Goal: Transaction & Acquisition: Obtain resource

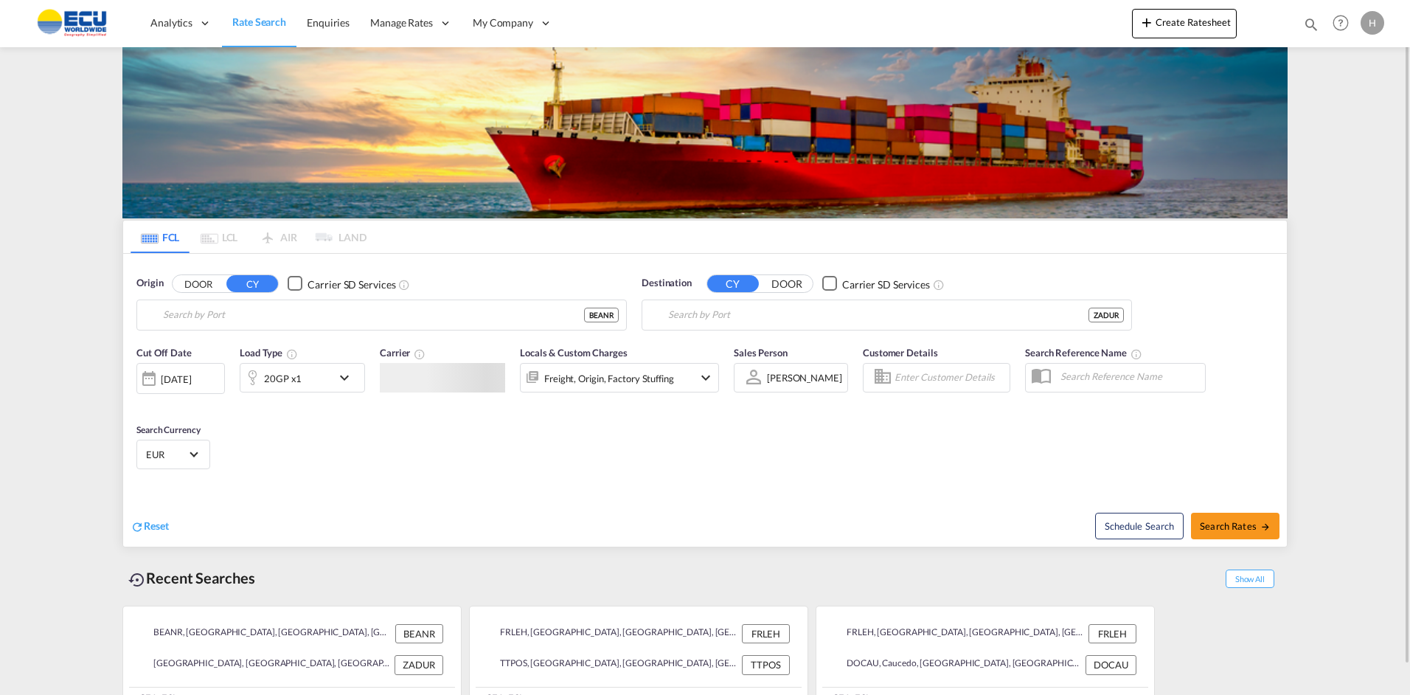
type input "[GEOGRAPHIC_DATA], BEANR"
type input "[GEOGRAPHIC_DATA], ZADUR"
click at [699, 493] on div "Reset" at bounding box center [420, 513] width 578 height 41
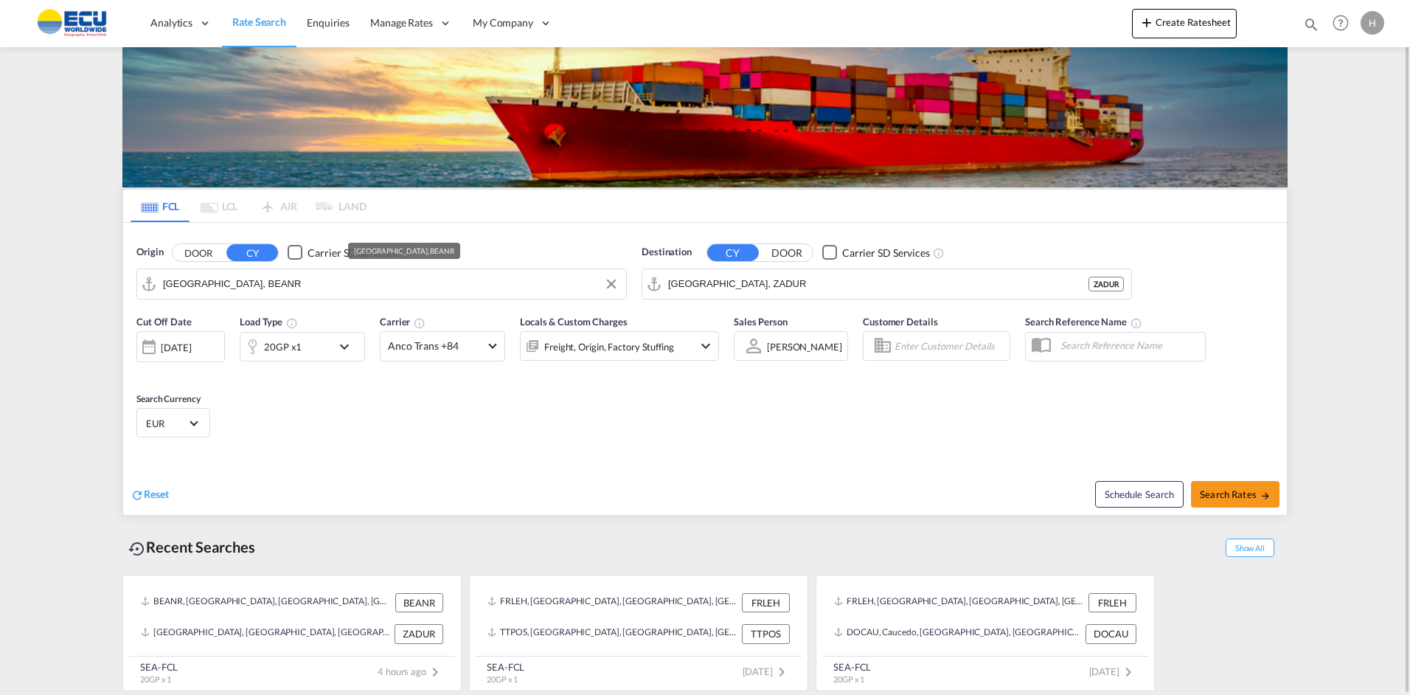
click at [395, 284] on input "[GEOGRAPHIC_DATA], BEANR" at bounding box center [391, 284] width 456 height 22
click at [394, 283] on input "[GEOGRAPHIC_DATA], BEANR" at bounding box center [391, 284] width 456 height 22
click at [205, 252] on button "DOOR" at bounding box center [199, 252] width 52 height 17
click at [246, 251] on button "CY" at bounding box center [252, 252] width 52 height 17
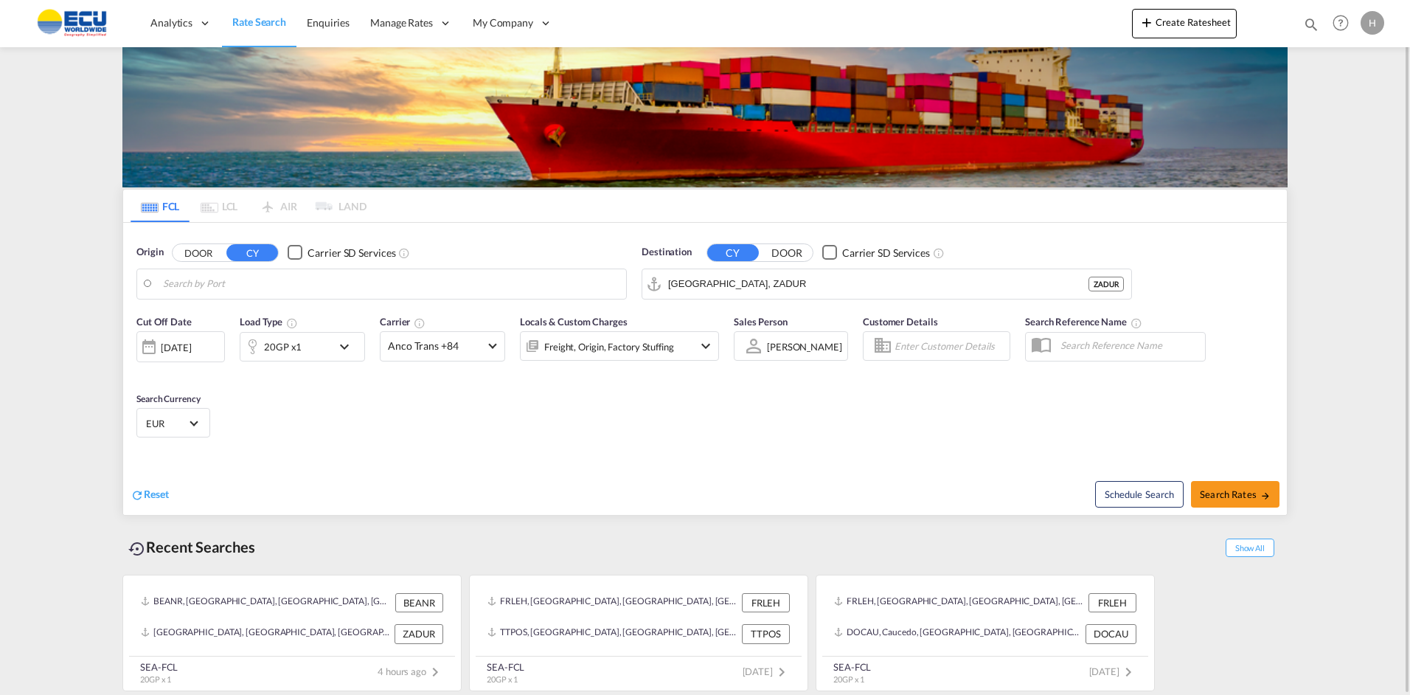
click at [232, 274] on body "Analytics Reports Dashboard Rate Search Enquiries Manage Rates Contract Rates" at bounding box center [705, 347] width 1410 height 695
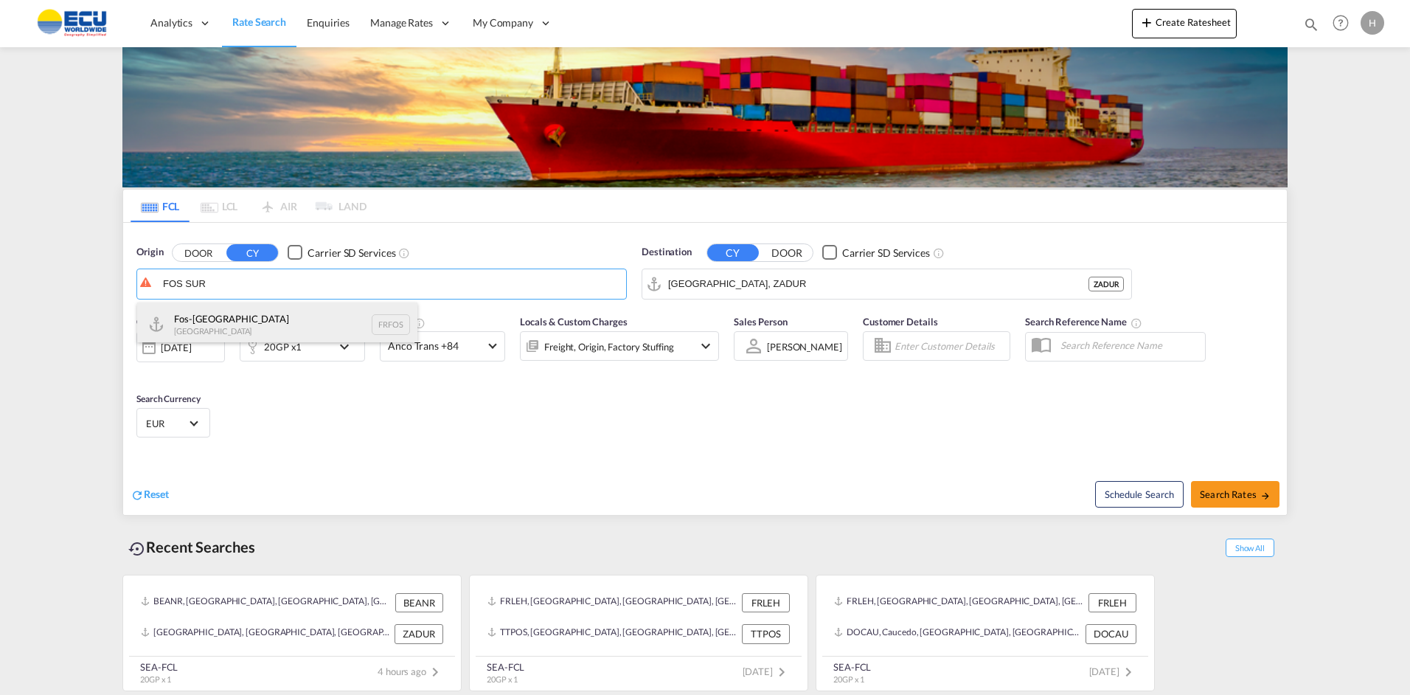
click at [201, 322] on div "Fos-sur-Mer [GEOGRAPHIC_DATA] FRFOS" at bounding box center [277, 324] width 280 height 44
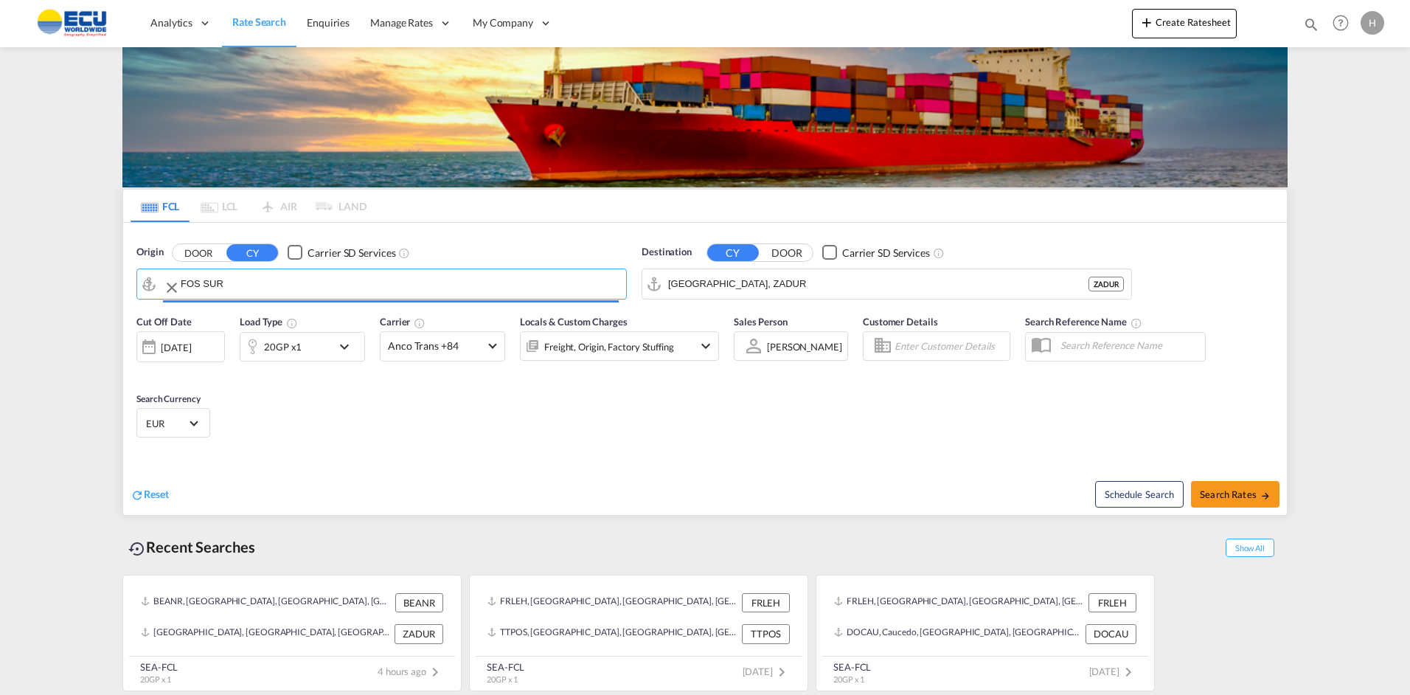
type input "Fos-[GEOGRAPHIC_DATA], [GEOGRAPHIC_DATA]"
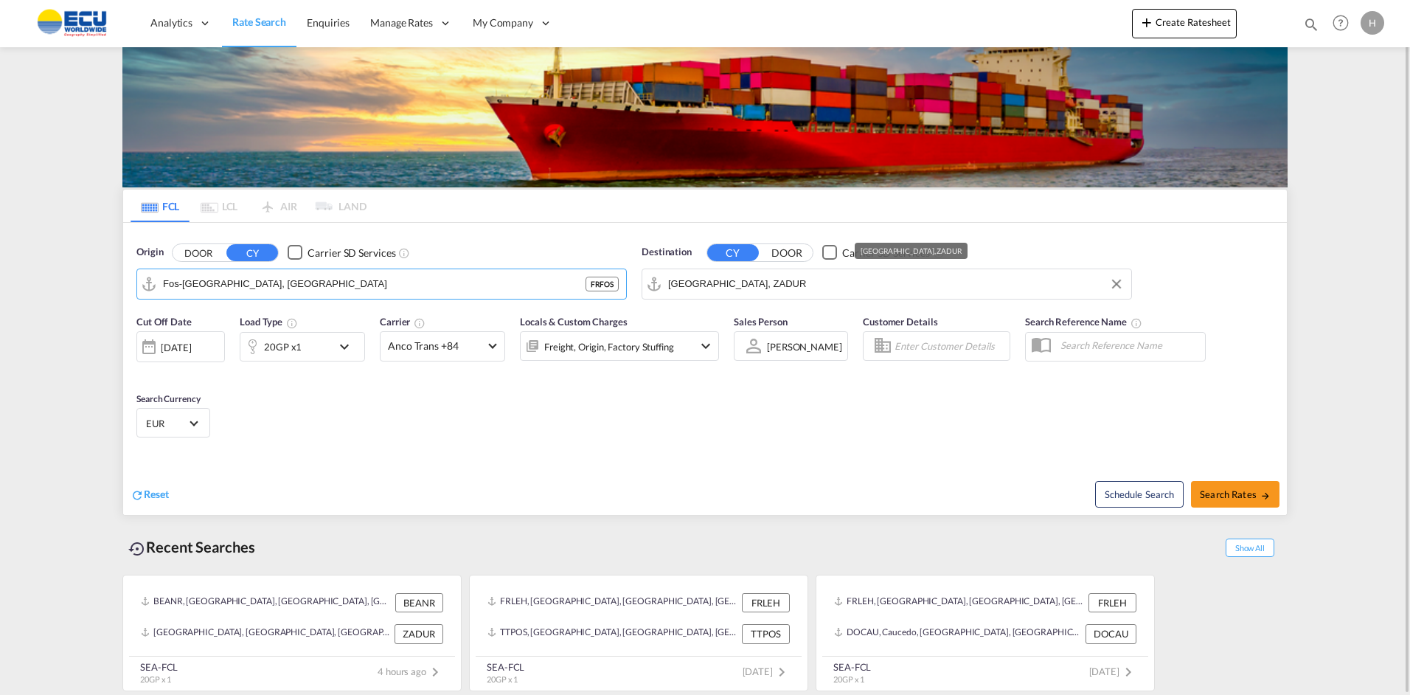
click at [783, 289] on input "[GEOGRAPHIC_DATA], ZADUR" at bounding box center [896, 284] width 456 height 22
click at [783, 280] on body "Analytics Reports Dashboard Rate Search Enquiries Manage Rates Contract Rates" at bounding box center [705, 347] width 1410 height 695
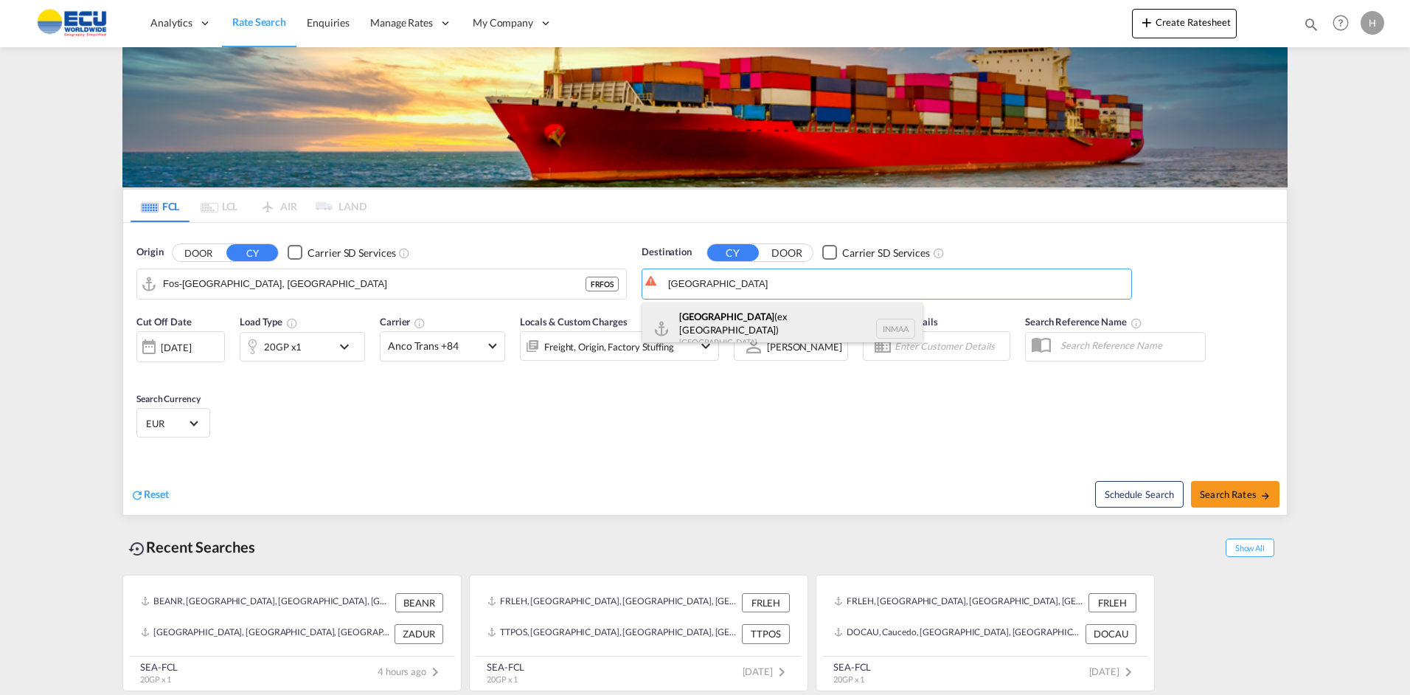
click at [712, 316] on div "[GEOGRAPHIC_DATA] (ex [GEOGRAPHIC_DATA]) [GEOGRAPHIC_DATA] [GEOGRAPHIC_DATA]" at bounding box center [782, 328] width 280 height 53
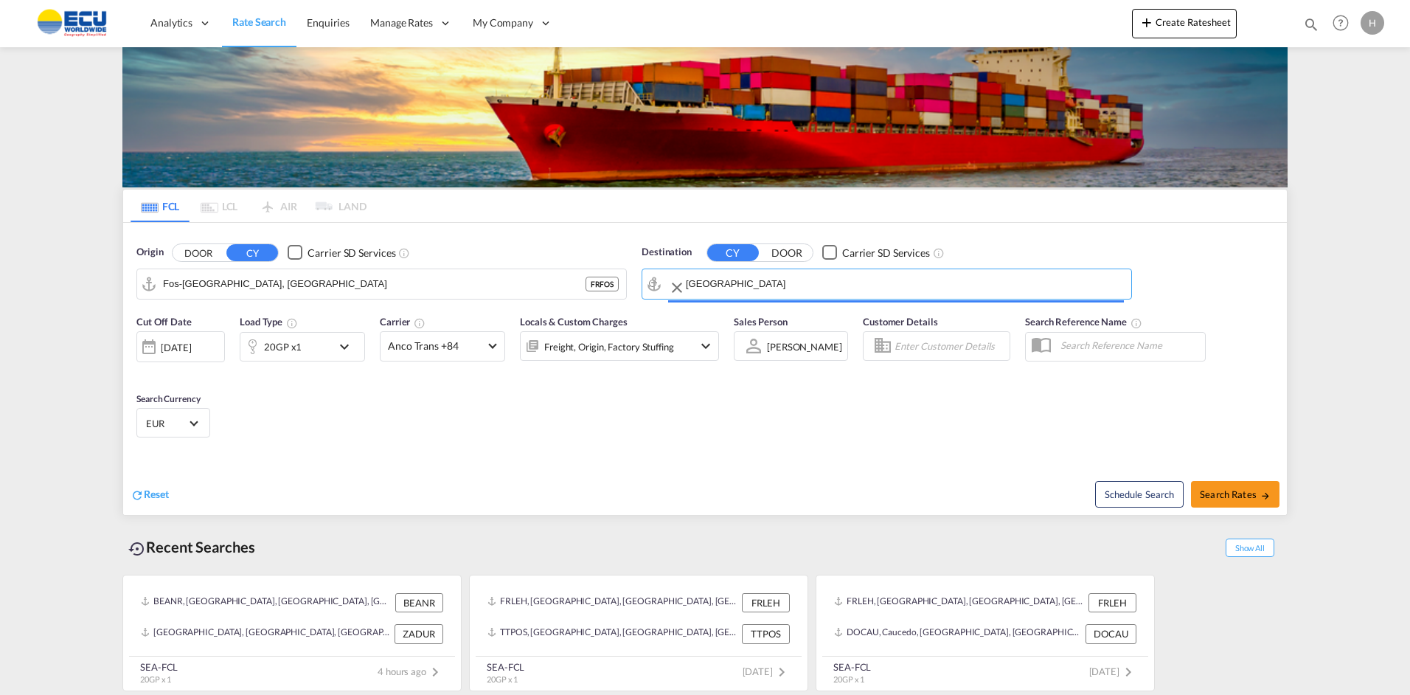
type input "[GEOGRAPHIC_DATA] (ex [GEOGRAPHIC_DATA]), INMAA"
click at [468, 395] on div "Cut Off Date [DATE] [DATE] Load Type 20GP x1 Carrier Anco Trans +84 Online Rate…" at bounding box center [705, 379] width 1164 height 144
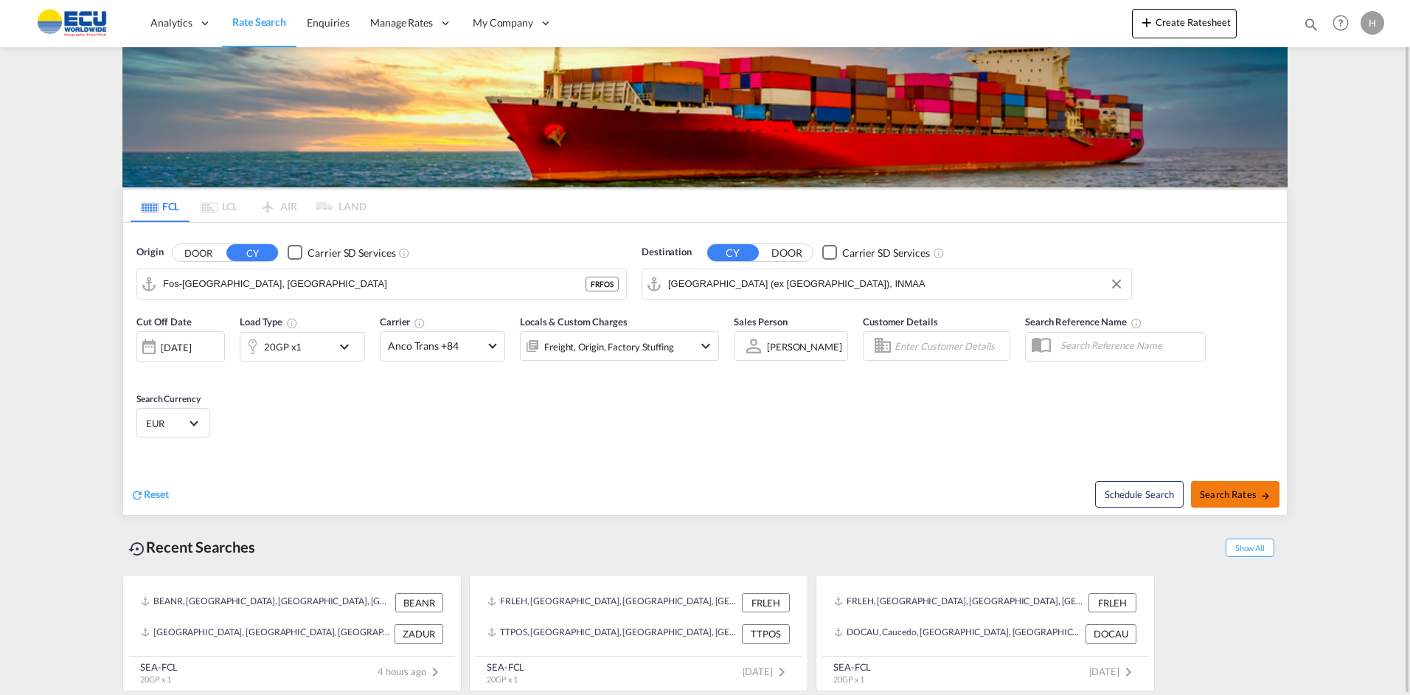
click at [1227, 494] on span "Search Rates" at bounding box center [1235, 494] width 71 height 12
type input "FRFOS to INMAA / [DATE]"
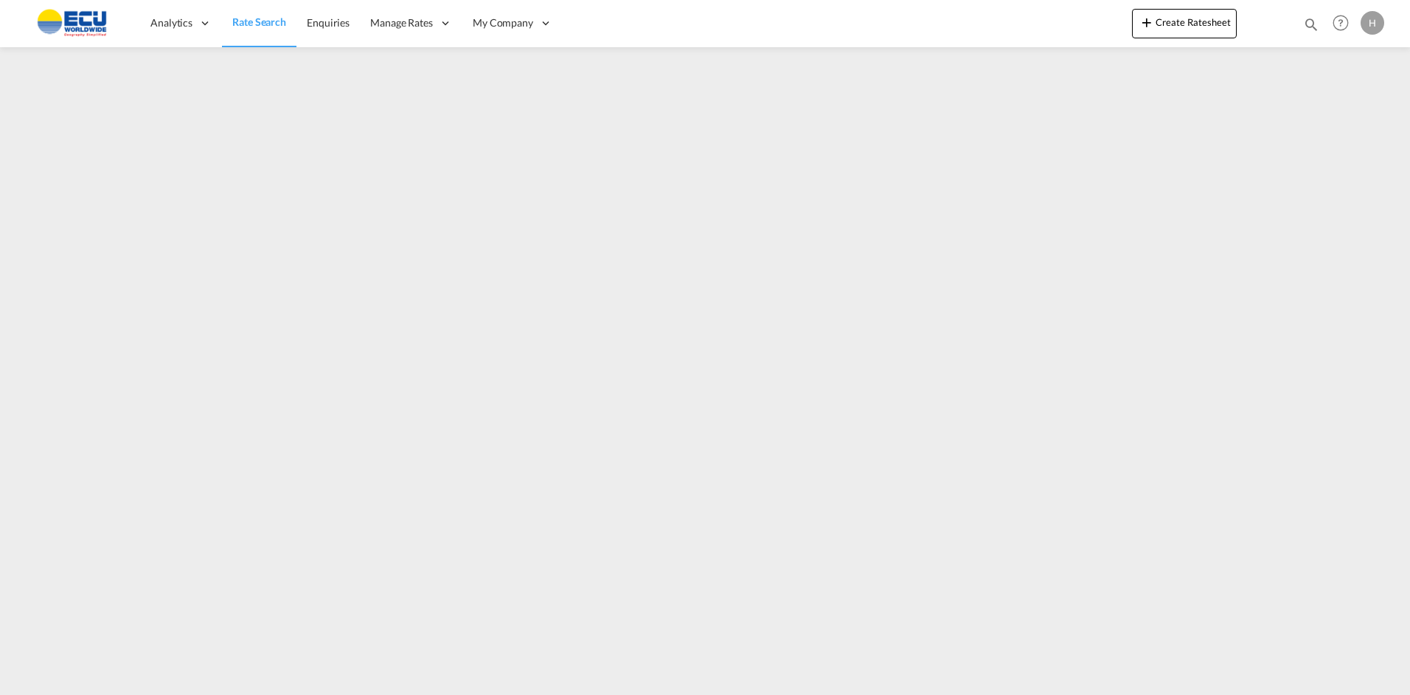
click at [86, 18] on img at bounding box center [72, 23] width 100 height 33
click at [279, 21] on span "Rate Search" at bounding box center [259, 21] width 54 height 13
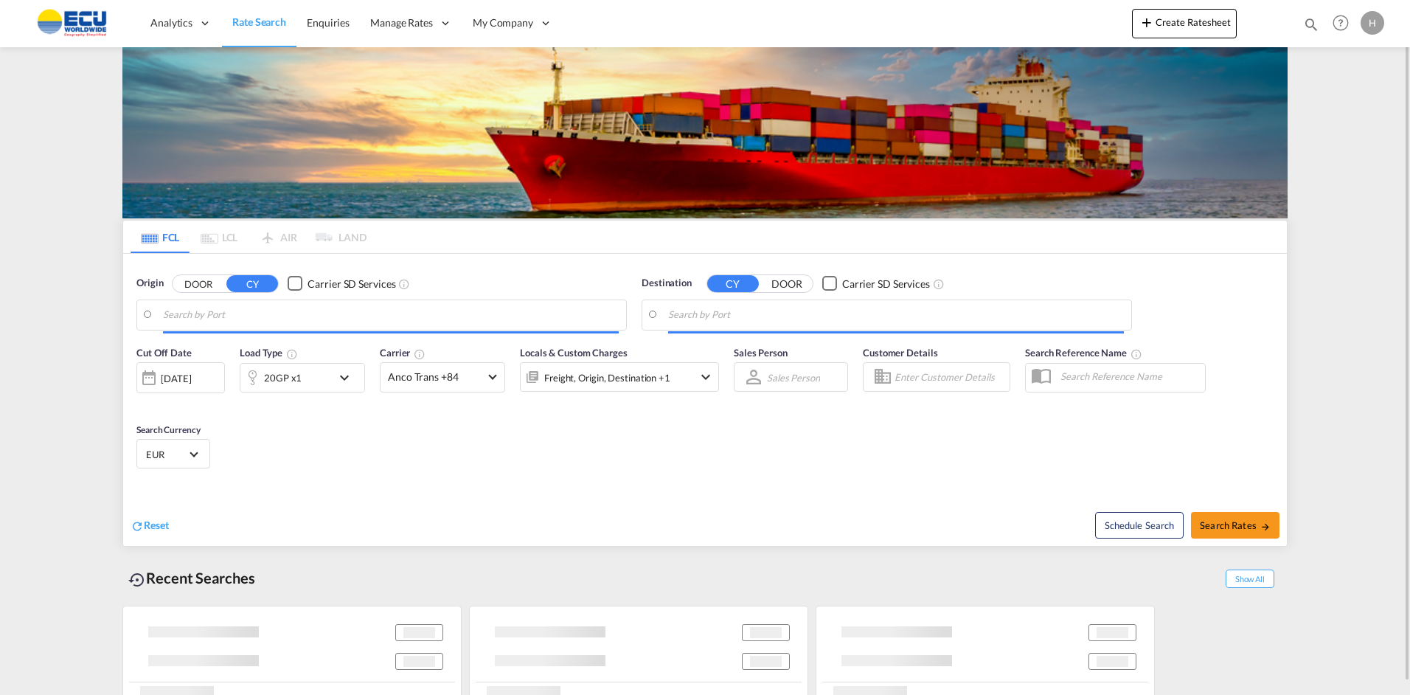
type input "[GEOGRAPHIC_DATA], FRMRS"
type input "Ennore, INENR"
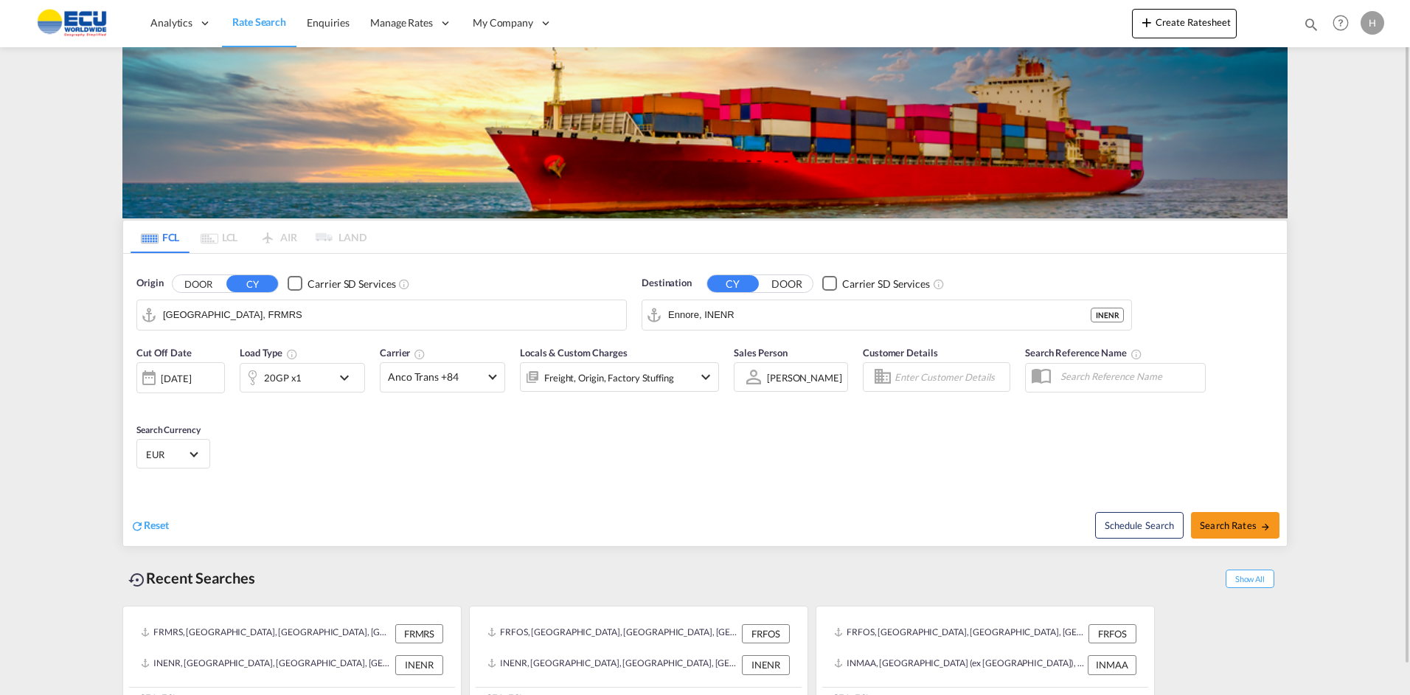
click at [305, 309] on input "[GEOGRAPHIC_DATA], FRMRS" at bounding box center [391, 315] width 456 height 22
click at [206, 344] on div "Fos-sur-Mer [GEOGRAPHIC_DATA] FRFOS" at bounding box center [277, 355] width 280 height 44
type input "Fos-[GEOGRAPHIC_DATA], [GEOGRAPHIC_DATA]"
click at [813, 318] on input "Ennore, INENR" at bounding box center [896, 315] width 456 height 22
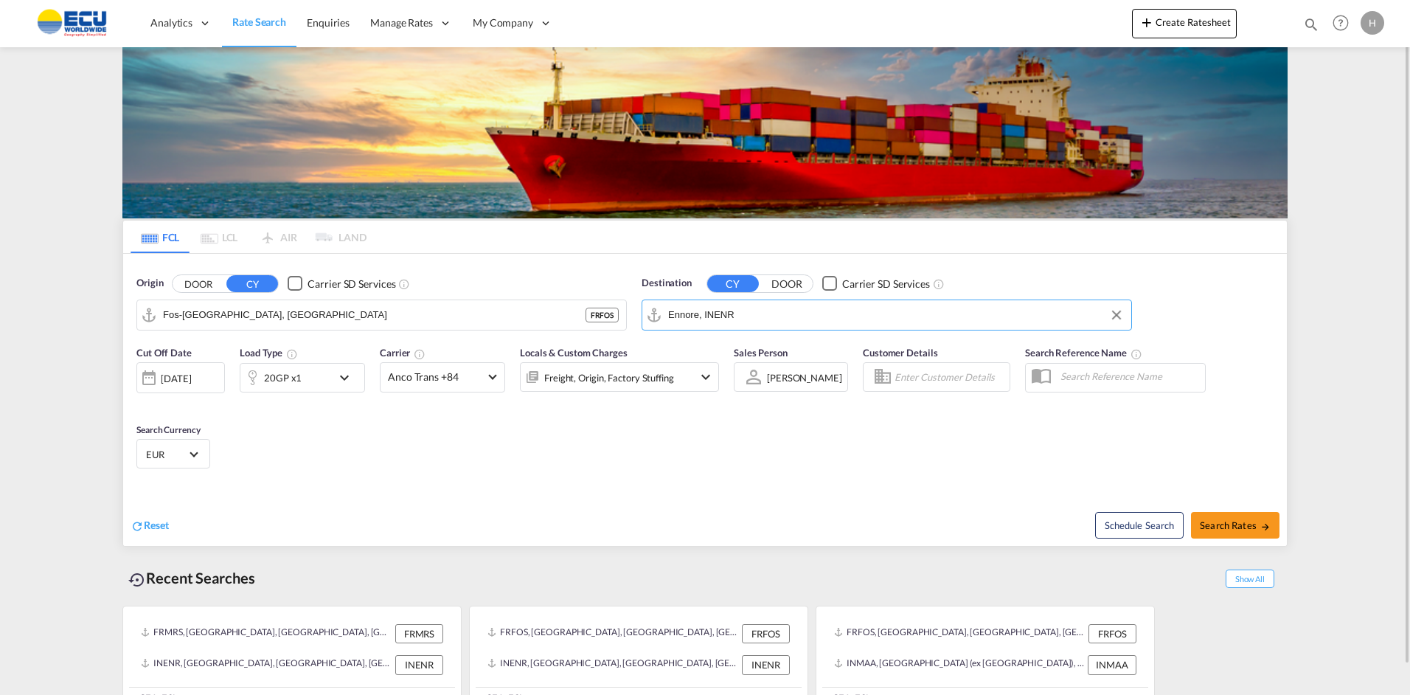
click at [813, 318] on input "Ennore, INENR" at bounding box center [896, 315] width 456 height 22
click at [693, 350] on div "[GEOGRAPHIC_DATA] (ex [GEOGRAPHIC_DATA]) [GEOGRAPHIC_DATA] [GEOGRAPHIC_DATA]" at bounding box center [782, 359] width 280 height 53
type input "[GEOGRAPHIC_DATA] (ex [GEOGRAPHIC_DATA]), INMAA"
click at [1240, 299] on div "Origin DOOR CY Carrier SD Services [GEOGRAPHIC_DATA], FRFOS FRFOS Destination C…" at bounding box center [705, 296] width 1164 height 84
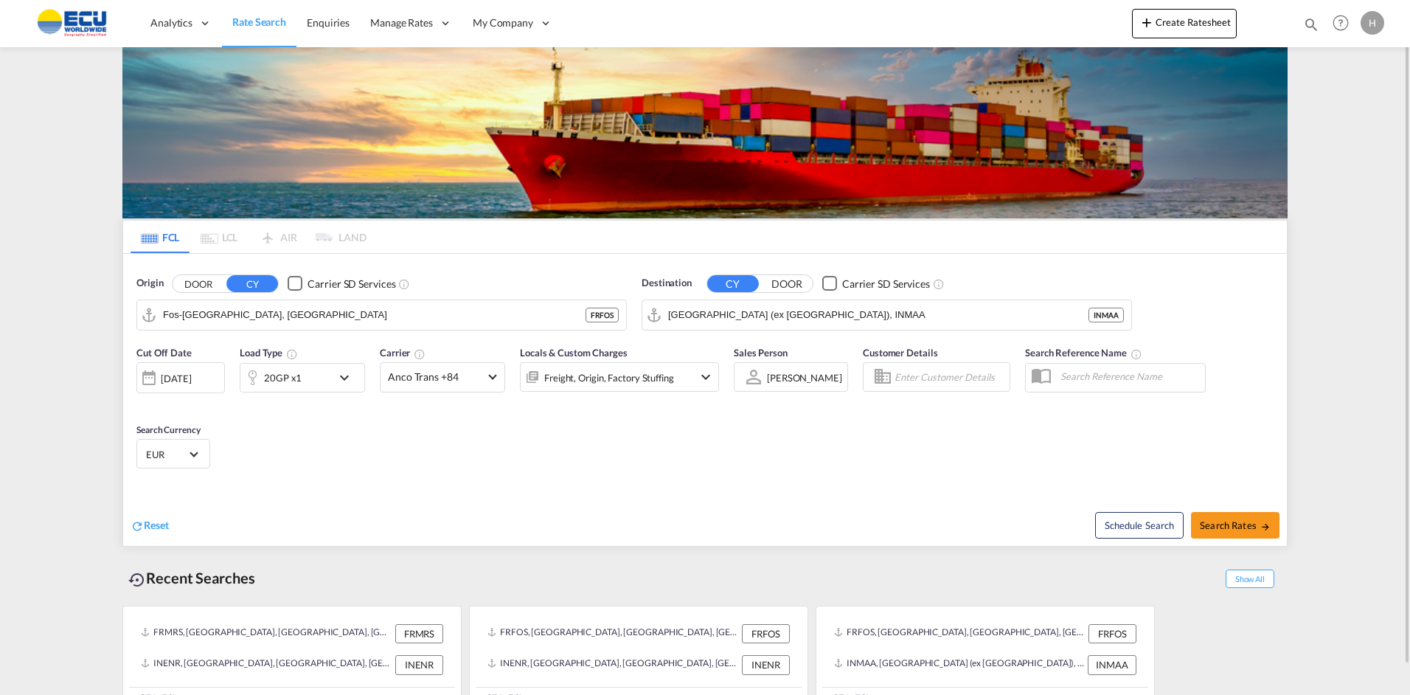
scroll to position [31, 0]
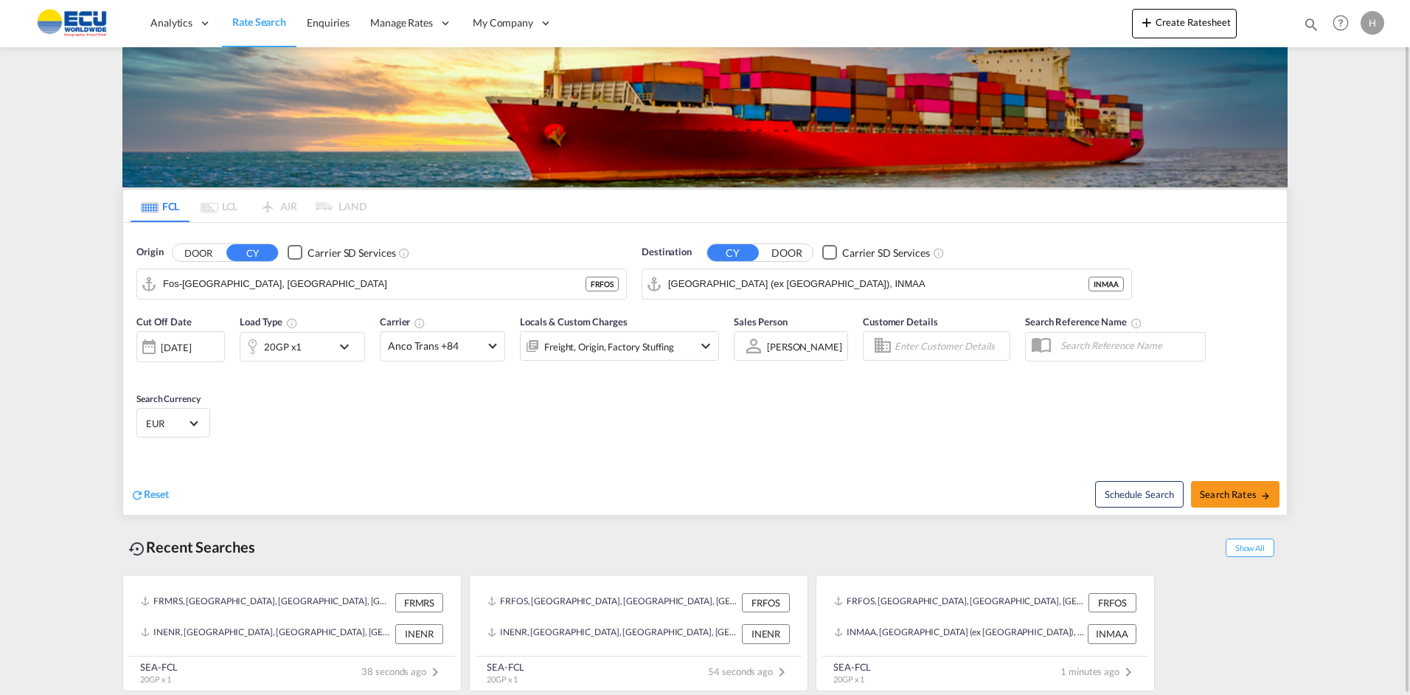
click at [348, 342] on md-icon "icon-chevron-down" at bounding box center [348, 347] width 25 height 18
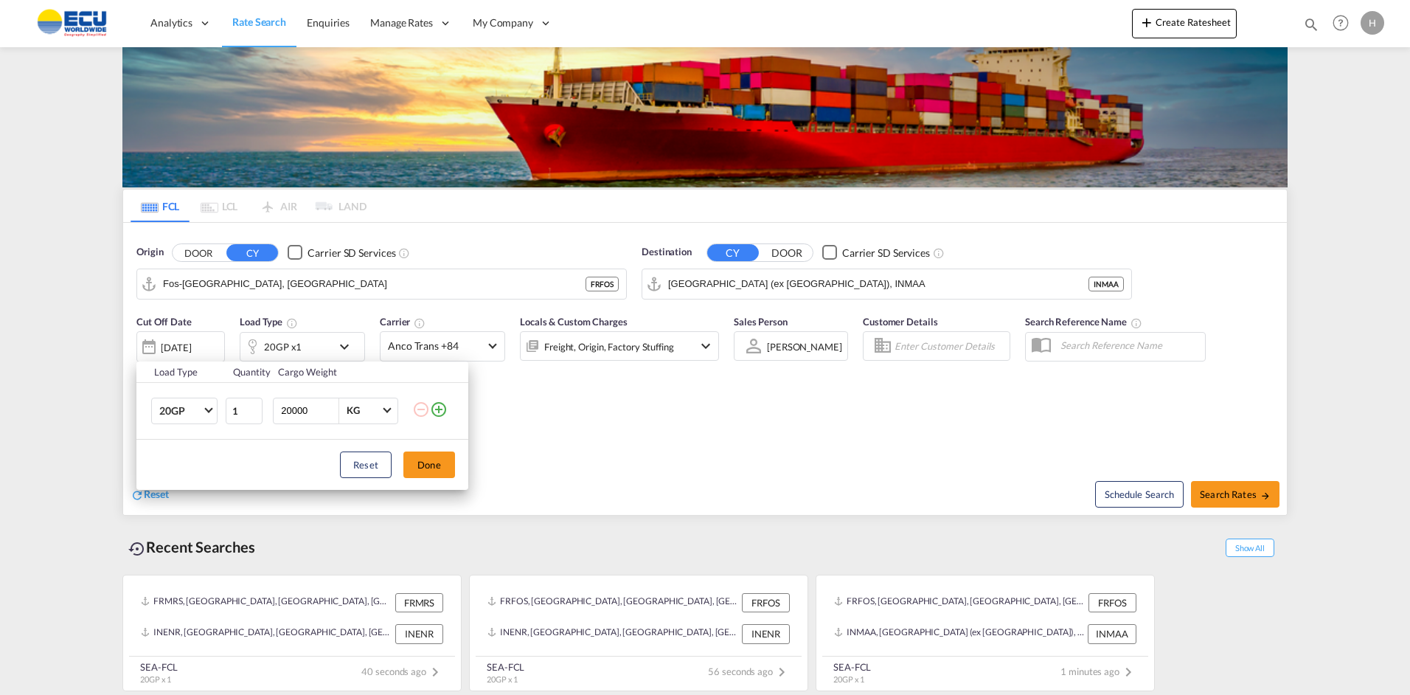
click at [344, 344] on div "Load Type Quantity Cargo Weight 20GP 20GP 40GP 40HC 45HC 20RE 40RE 40HR 20OT 40…" at bounding box center [705, 347] width 1410 height 695
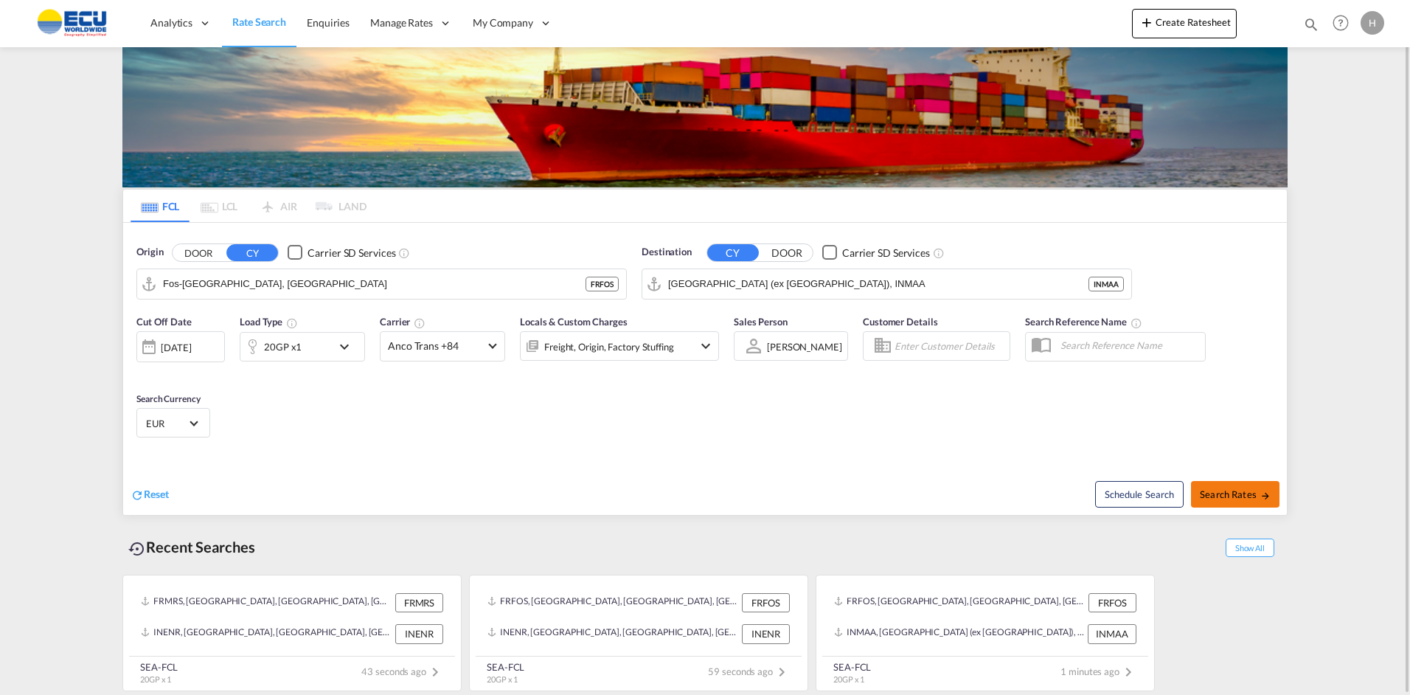
click at [1221, 496] on span "Search Rates" at bounding box center [1235, 494] width 71 height 12
type input "FRFOS to INMAA / [DATE]"
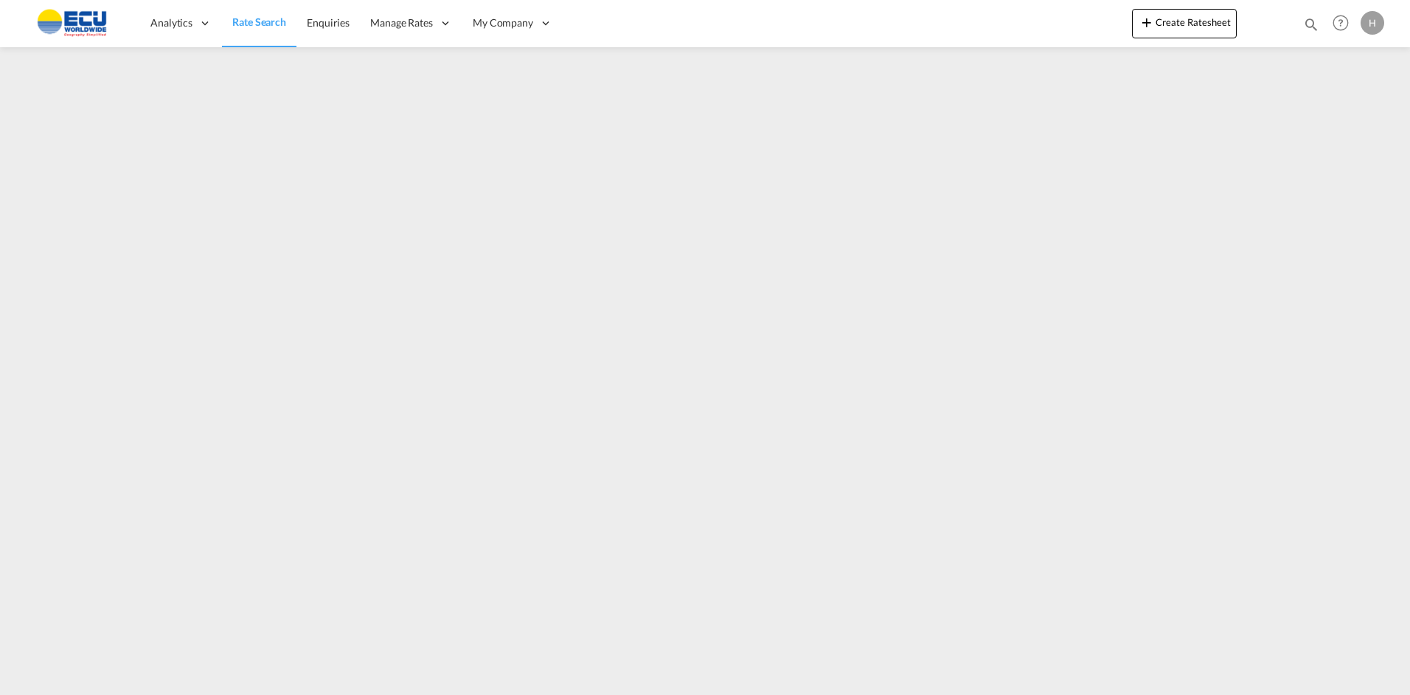
click at [271, 19] on span "Rate Search" at bounding box center [259, 21] width 54 height 13
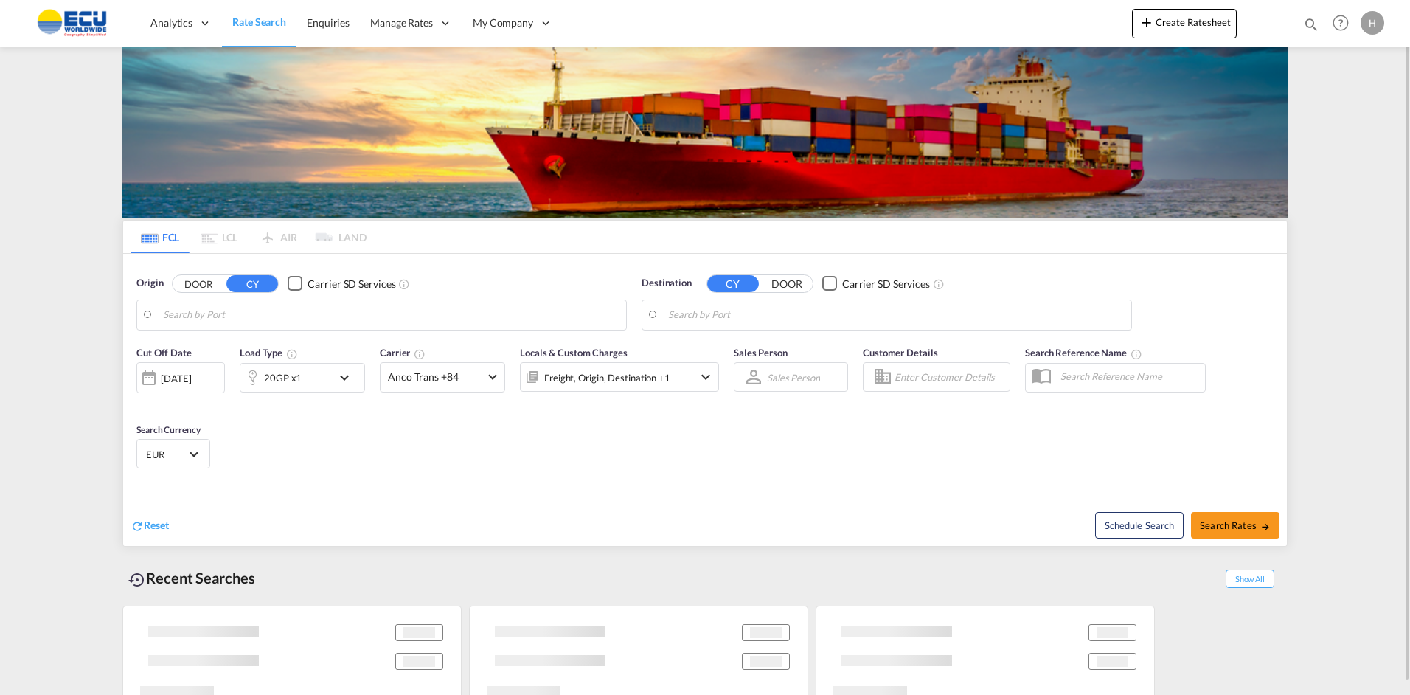
type input "Fos-[GEOGRAPHIC_DATA], [GEOGRAPHIC_DATA]"
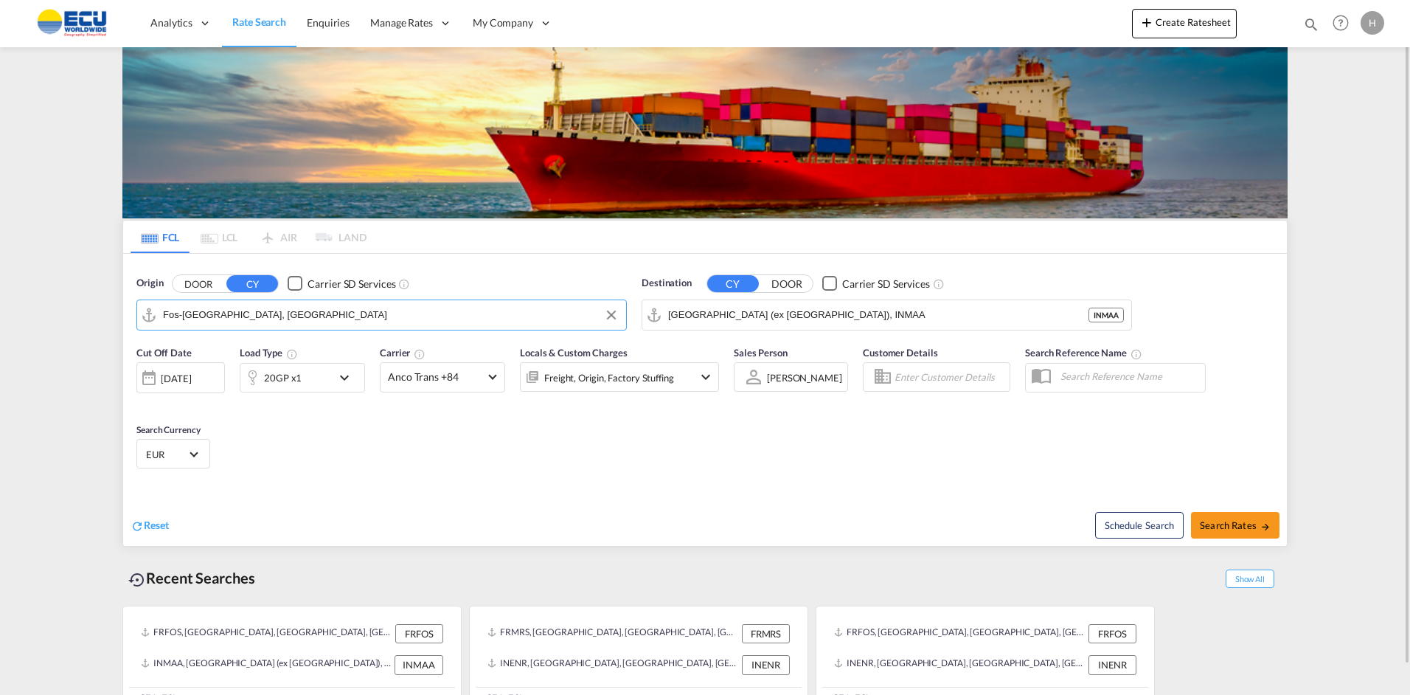
click at [272, 318] on input "Fos-[GEOGRAPHIC_DATA], [GEOGRAPHIC_DATA]" at bounding box center [391, 315] width 456 height 22
click at [797, 315] on input "[GEOGRAPHIC_DATA] (ex [GEOGRAPHIC_DATA]), INMAA" at bounding box center [896, 315] width 456 height 22
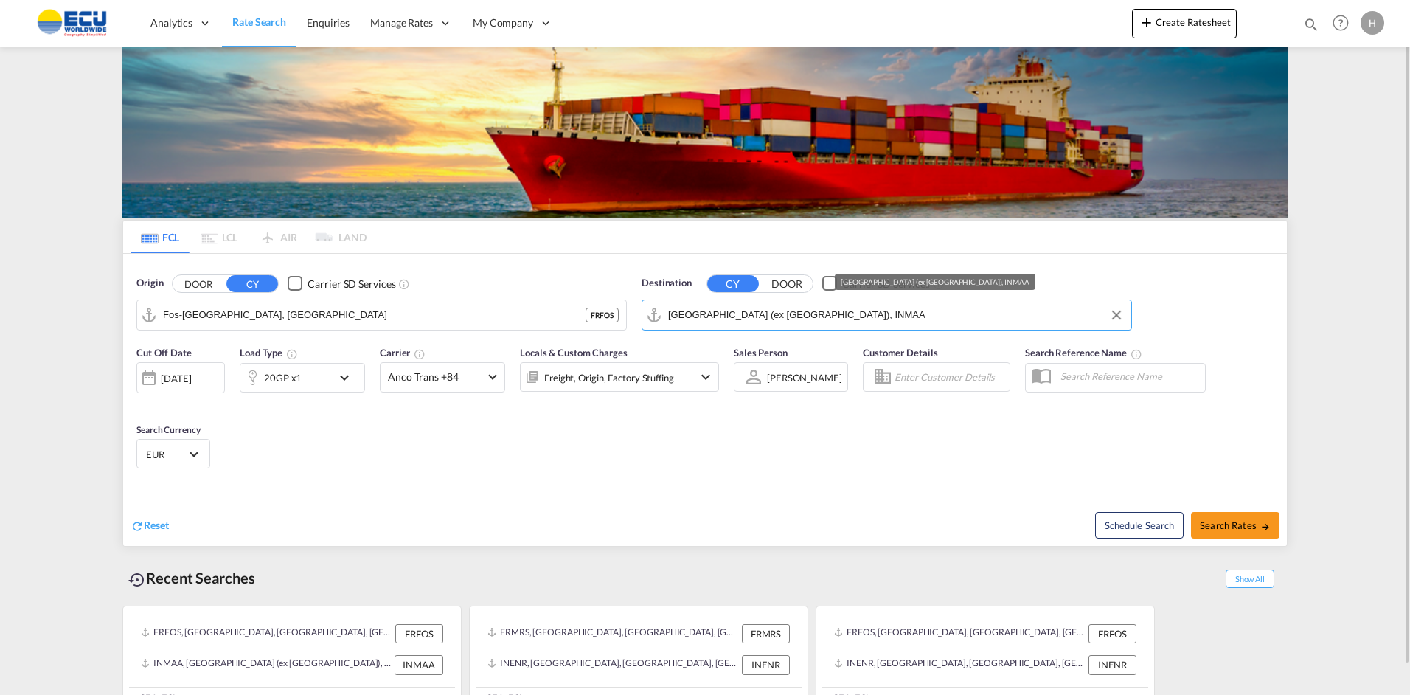
click at [797, 315] on input "[GEOGRAPHIC_DATA] (ex [GEOGRAPHIC_DATA]), INMAA" at bounding box center [896, 315] width 456 height 22
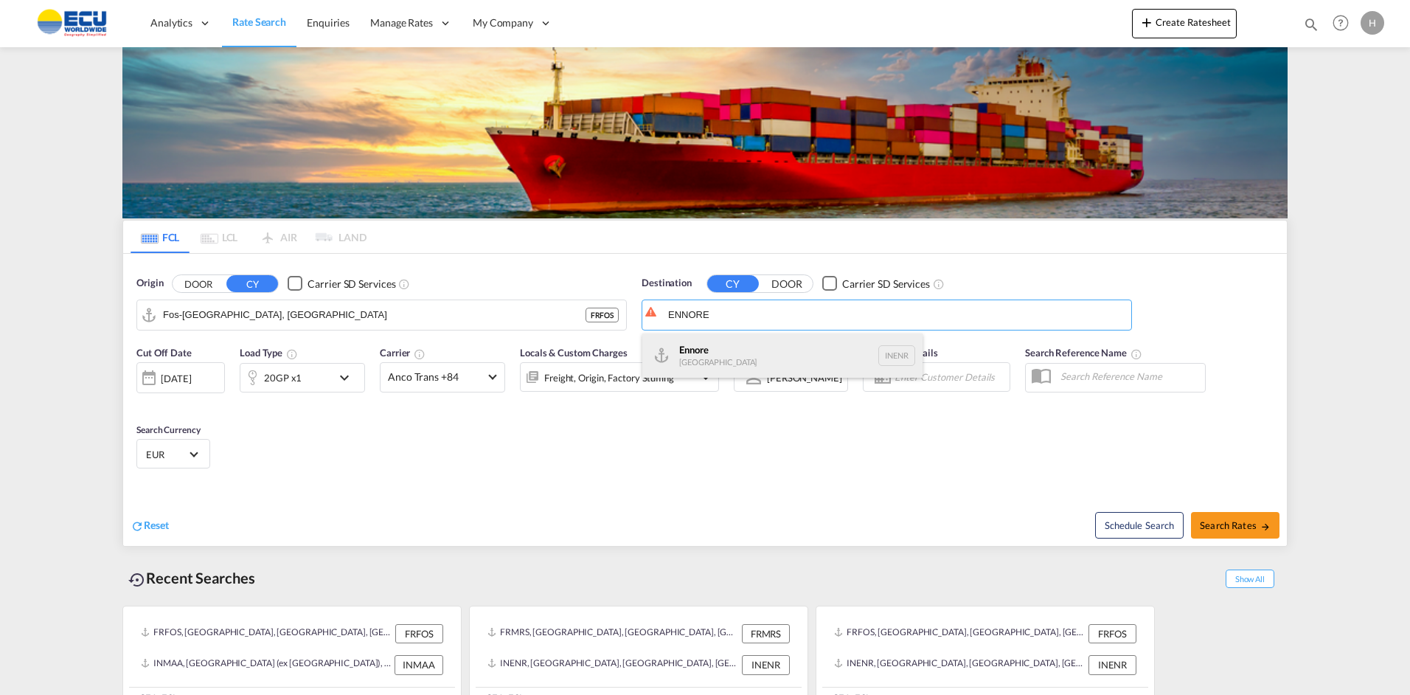
click at [720, 344] on div "Ennore [GEOGRAPHIC_DATA] INENR" at bounding box center [782, 355] width 280 height 44
type input "Ennore, INENR"
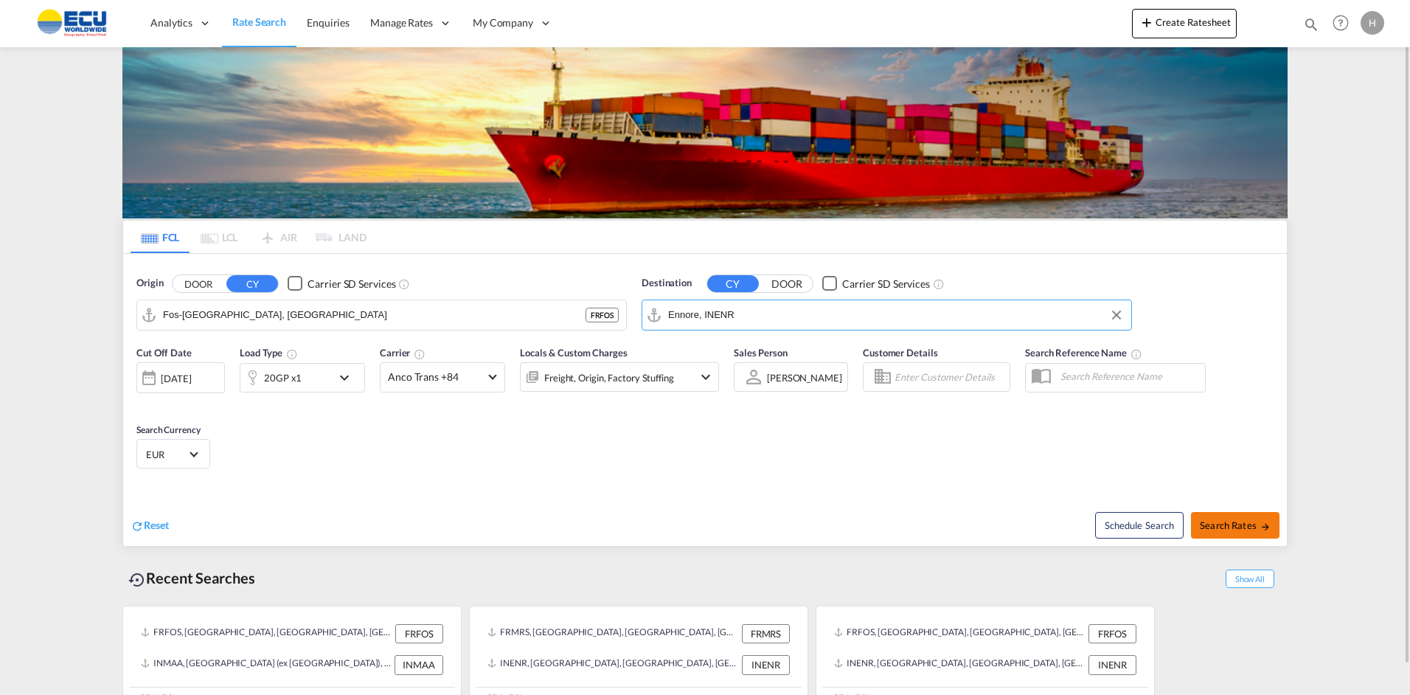
click at [1224, 521] on span "Search Rates" at bounding box center [1235, 525] width 71 height 12
type input "FRFOS to INENR / [DATE]"
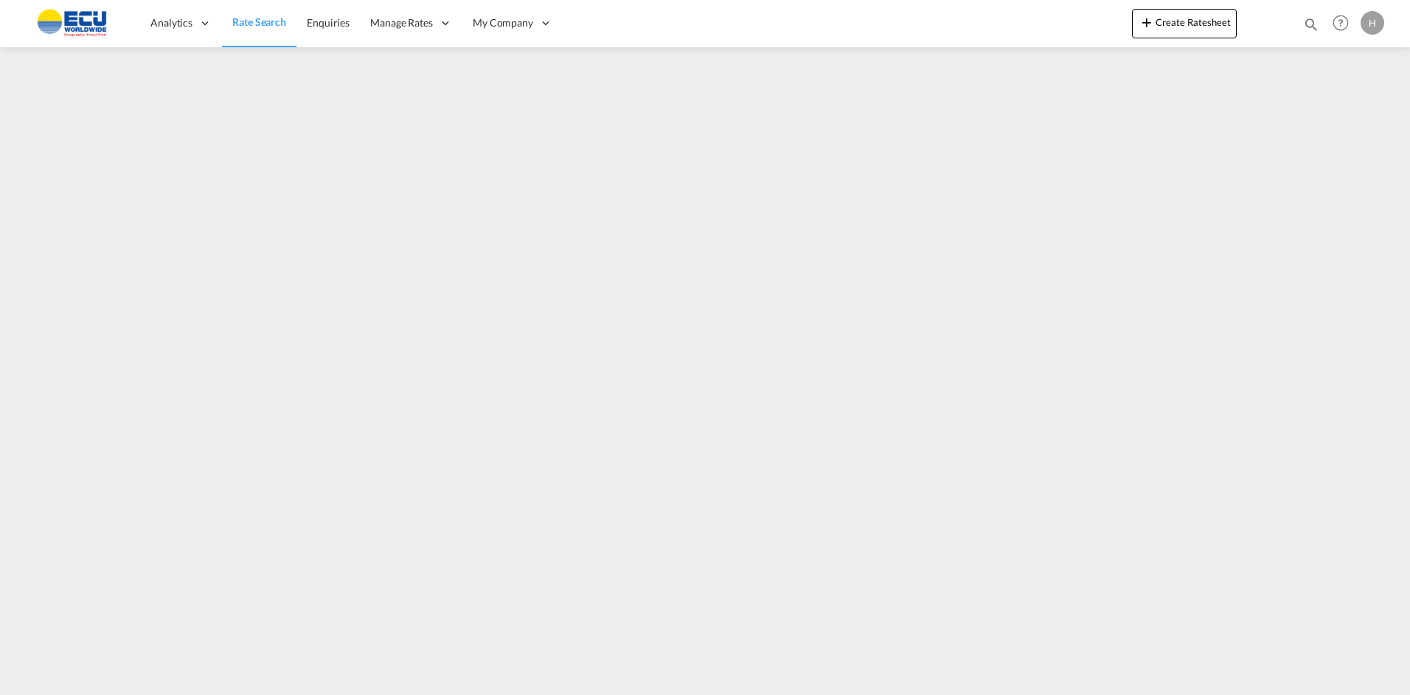
click at [92, 23] on img at bounding box center [72, 23] width 100 height 33
click at [85, 24] on img at bounding box center [72, 23] width 100 height 33
click at [56, 18] on img at bounding box center [72, 23] width 100 height 33
click at [285, 21] on span "Rate Search" at bounding box center [259, 21] width 54 height 13
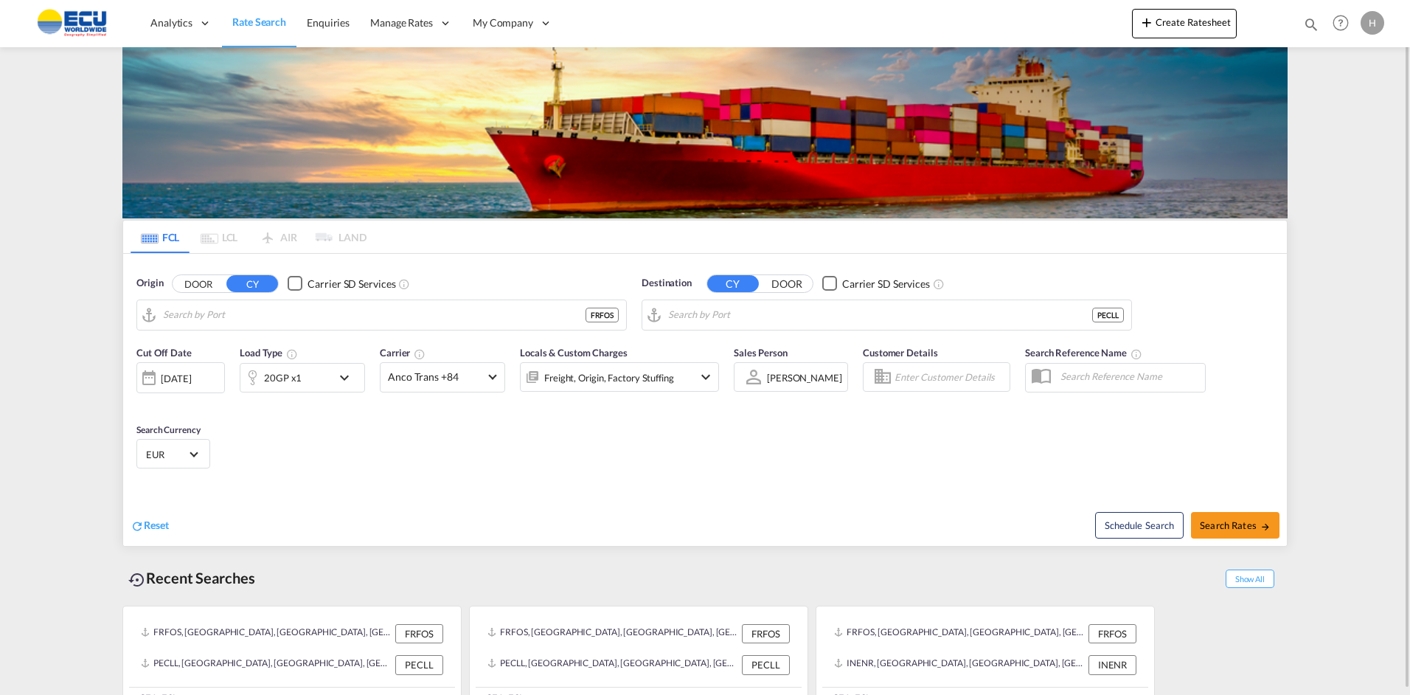
type input "Fos-[GEOGRAPHIC_DATA], [GEOGRAPHIC_DATA]"
type input "Callao, PECLL"
type input "Fos-[GEOGRAPHIC_DATA], [GEOGRAPHIC_DATA]"
type input "Callao, PECLL"
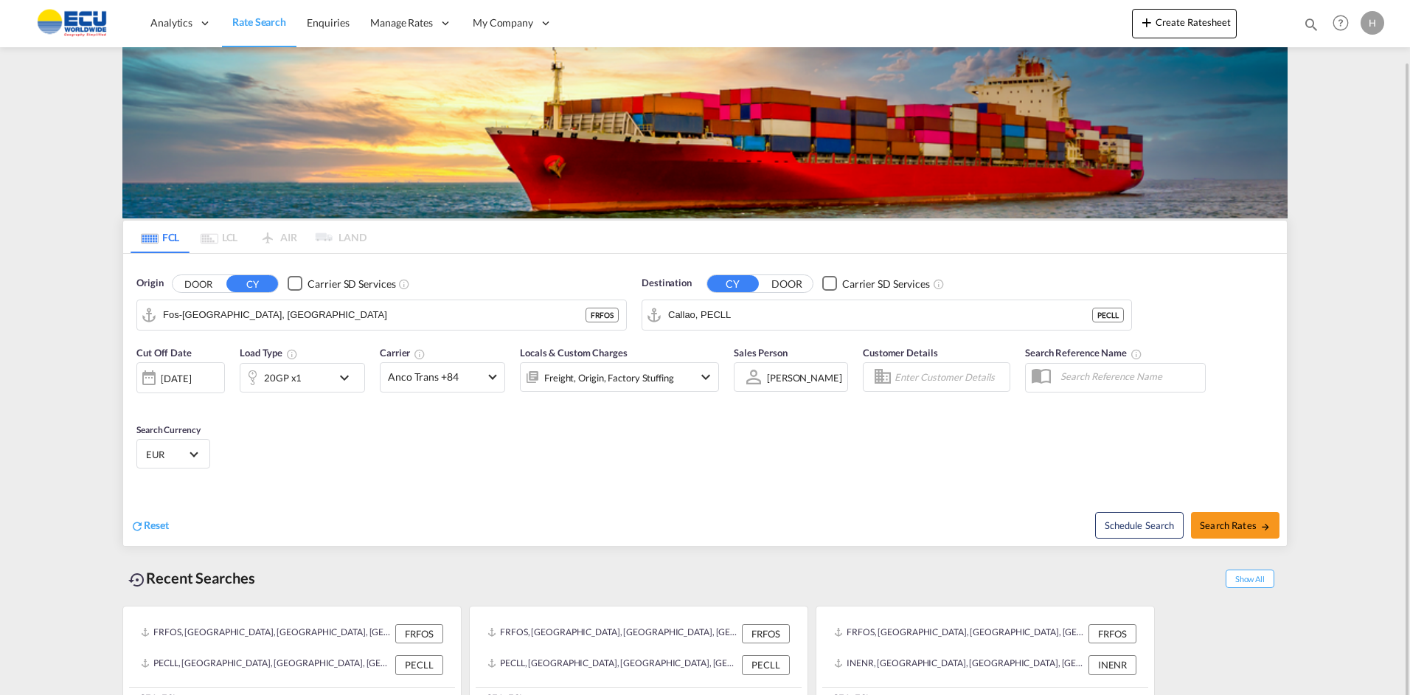
scroll to position [31, 0]
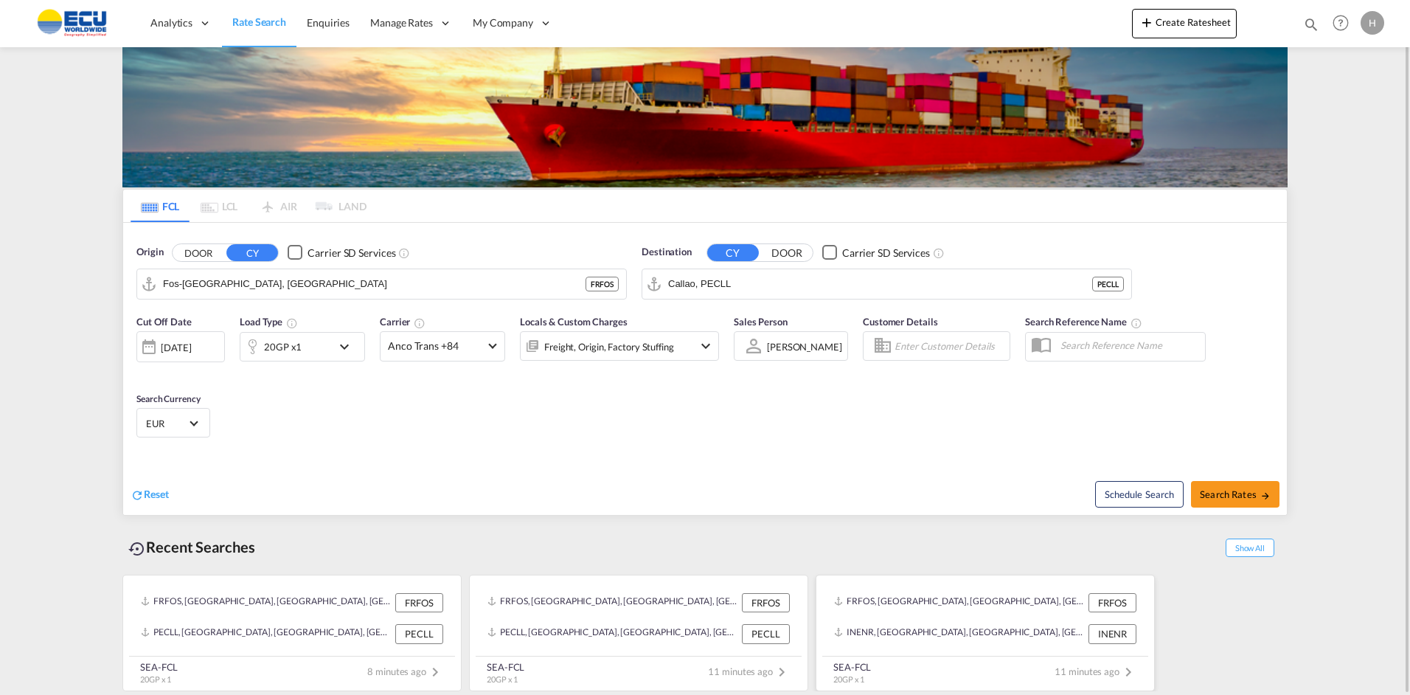
click at [1052, 623] on div "INENR, Ennore, India, Indian Subcontinent, Asia Pacific INENR" at bounding box center [985, 633] width 314 height 31
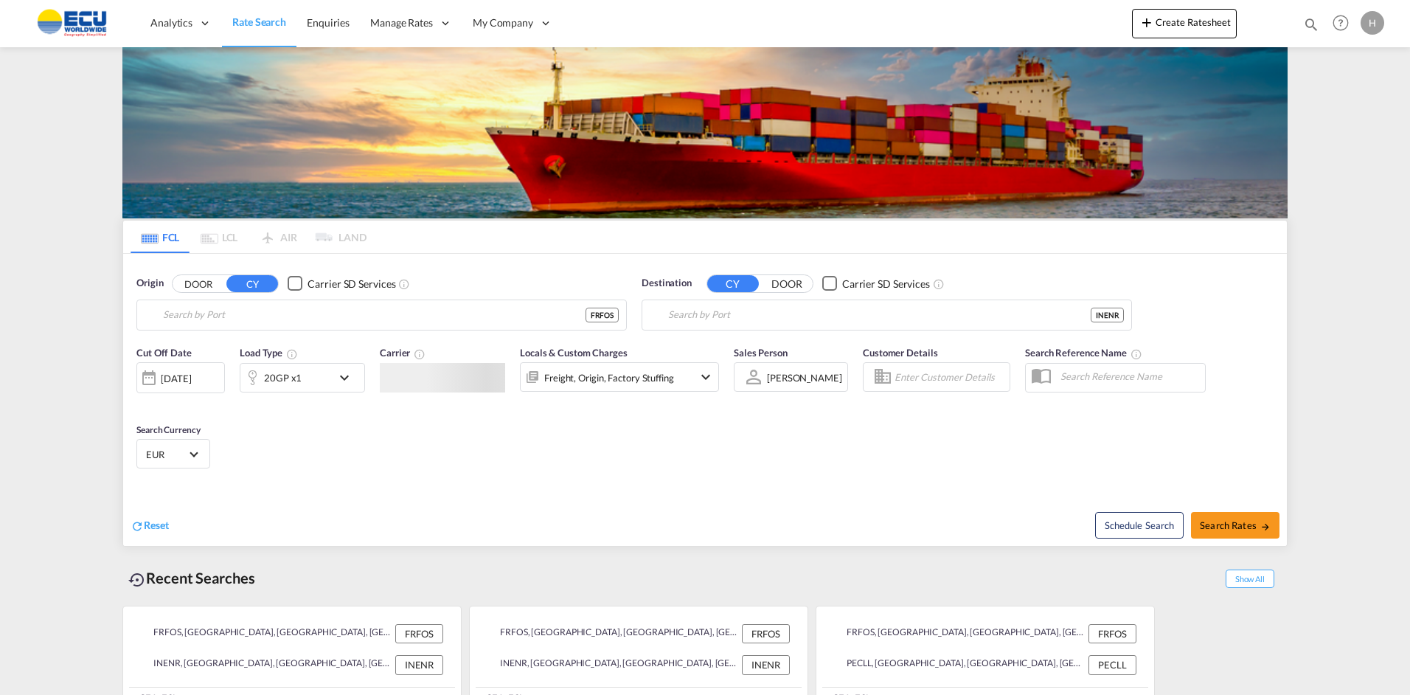
type input "Fos-[GEOGRAPHIC_DATA], [GEOGRAPHIC_DATA]"
type input "Ennore, INENR"
click at [731, 316] on input "Ennore, INENR" at bounding box center [896, 315] width 456 height 22
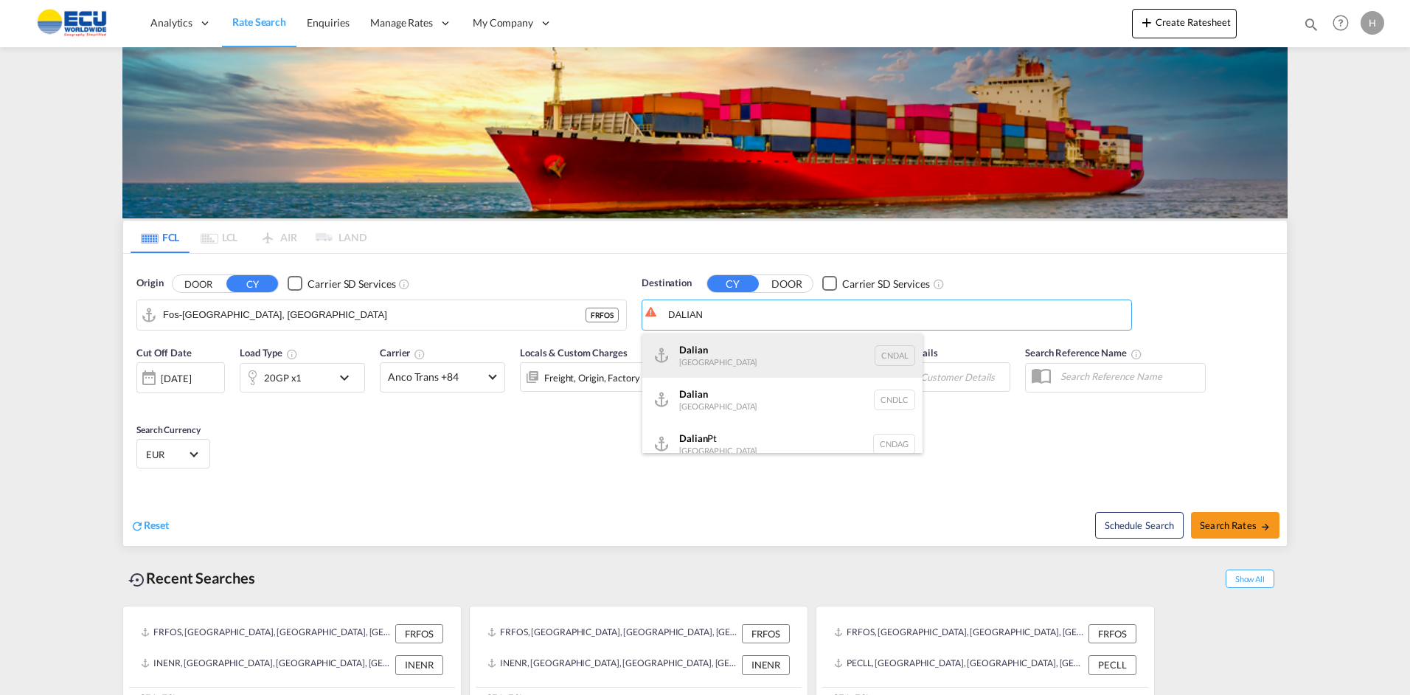
click at [735, 346] on div "Dalian China CNDAL" at bounding box center [782, 355] width 280 height 44
type input "Dalian, CNDAL"
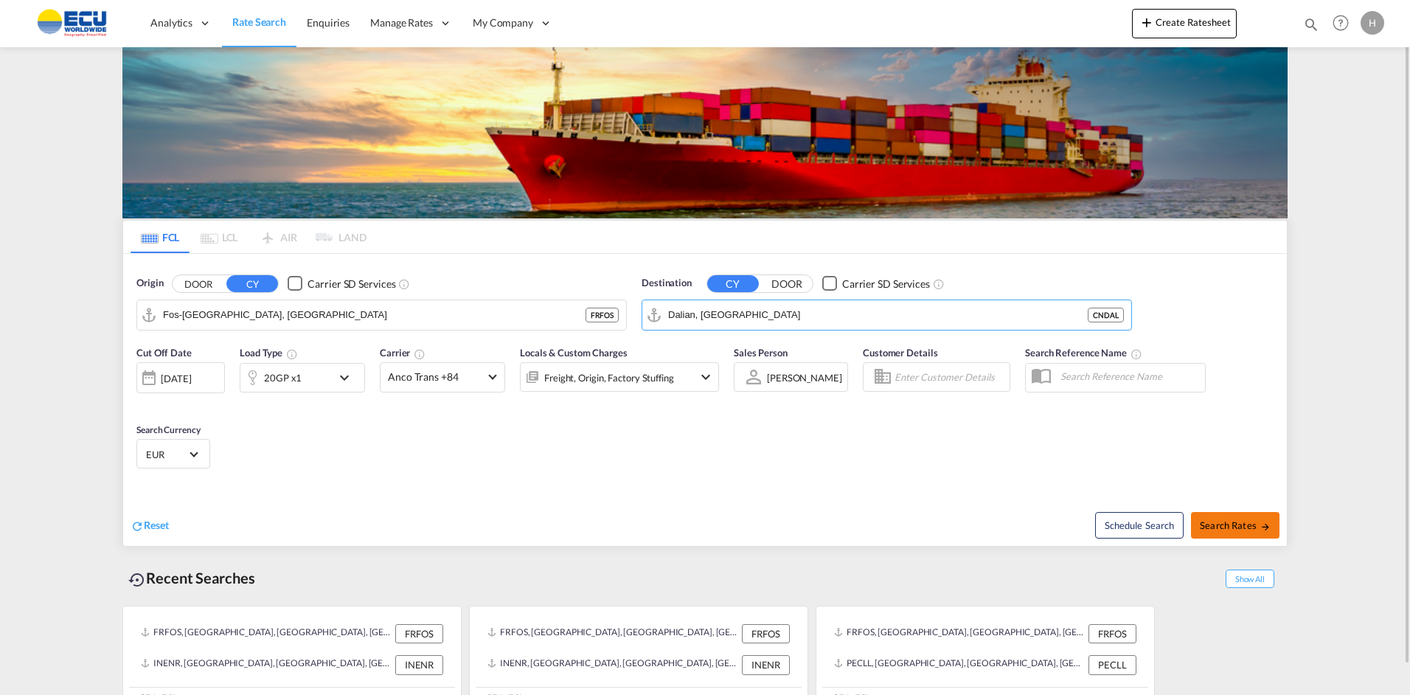
click at [1221, 524] on span "Search Rates" at bounding box center [1235, 525] width 71 height 12
type input "FRFOS to CNDAL / 1 Sep 2025"
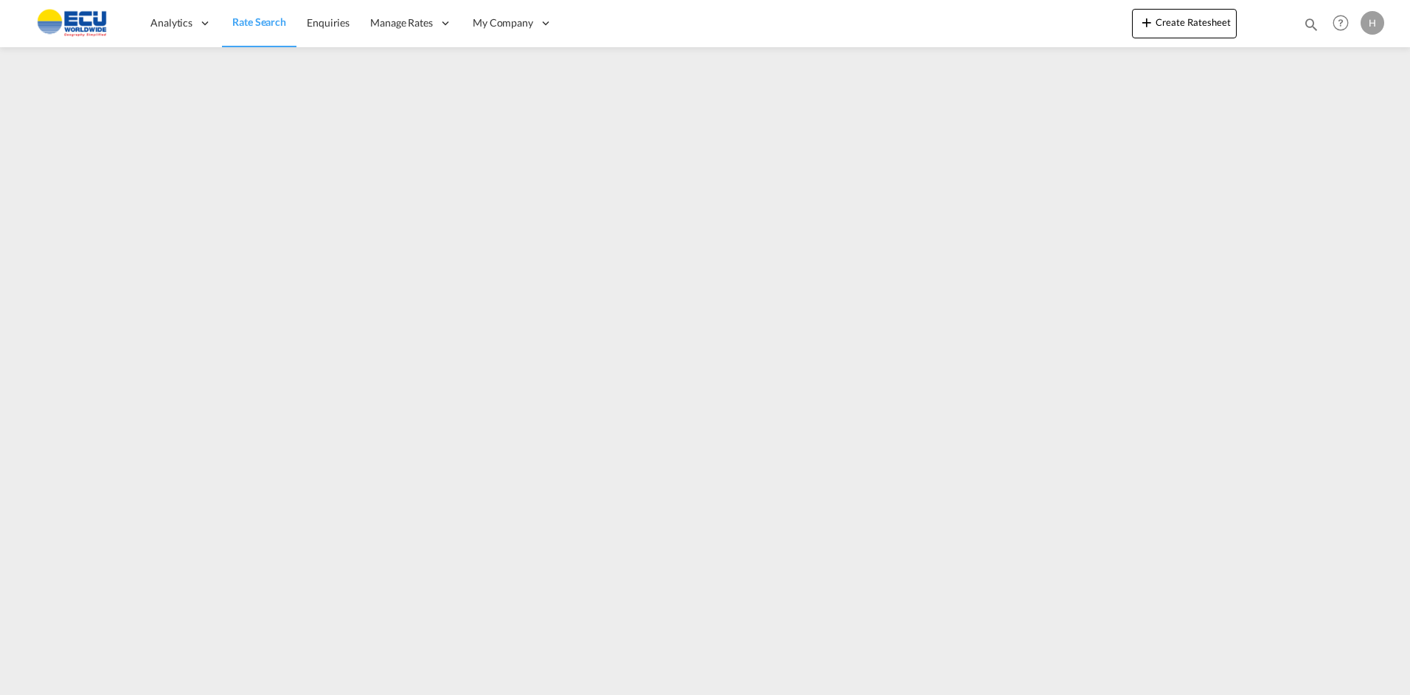
click at [84, 21] on img at bounding box center [72, 23] width 100 height 33
click at [42, 20] on img at bounding box center [72, 23] width 100 height 33
click at [49, 18] on img at bounding box center [72, 23] width 100 height 33
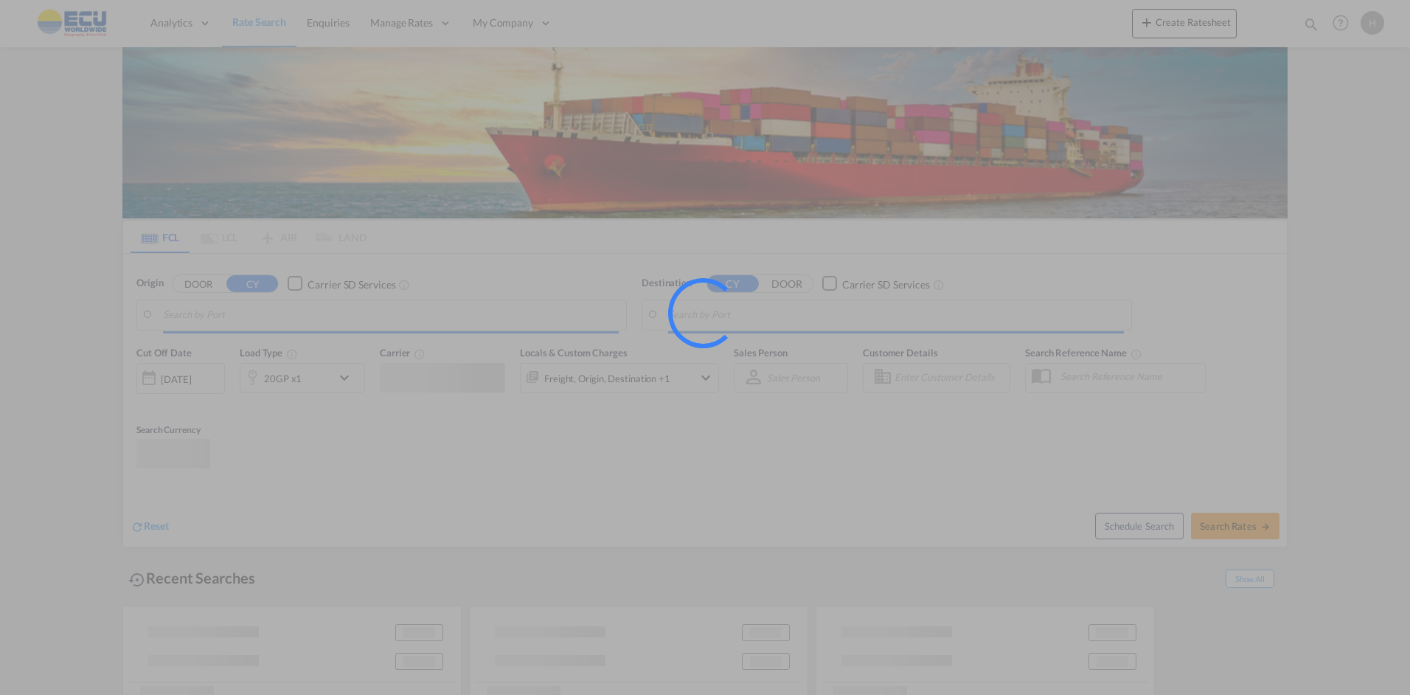
type input "Marseille, FRMRS"
type input "Santo Tomas Milpas Altas, GTSTM"
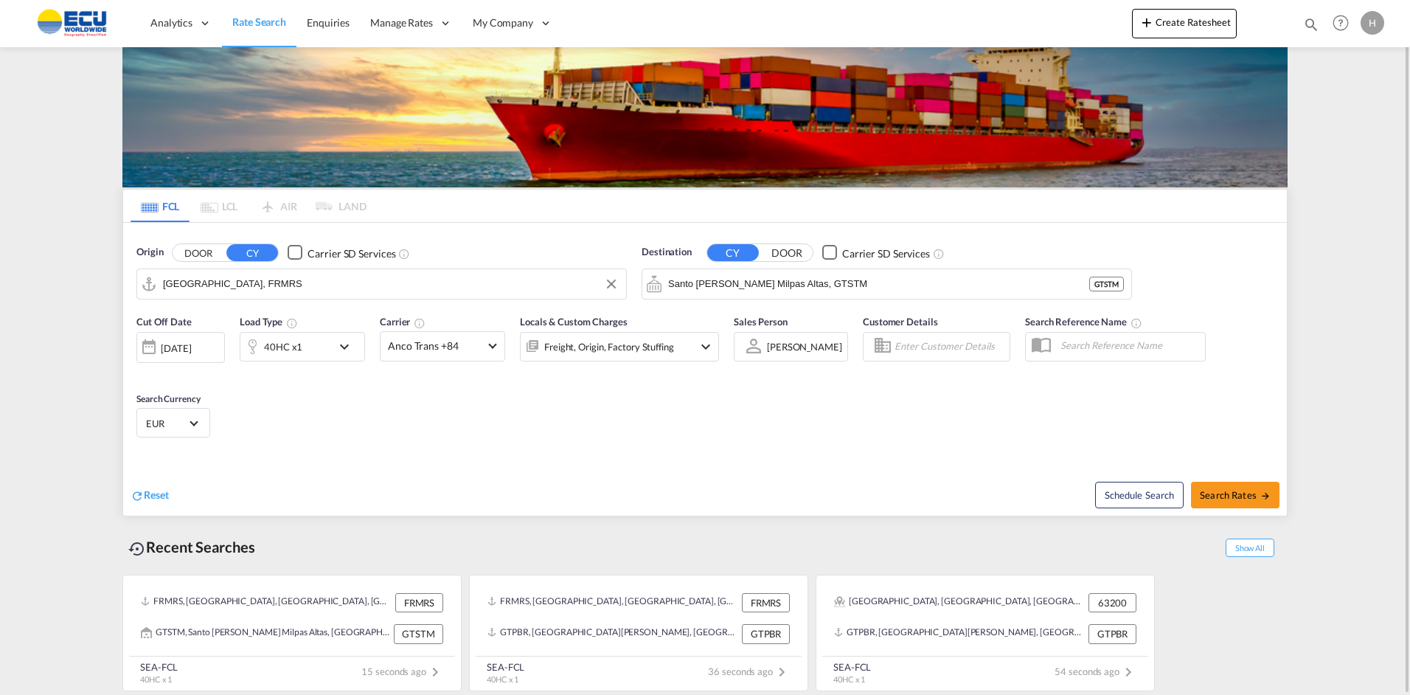
scroll to position [31, 0]
click at [651, 611] on div "FRMRS, [GEOGRAPHIC_DATA], [GEOGRAPHIC_DATA], [GEOGRAPHIC_DATA], [GEOGRAPHIC_DAT…" at bounding box center [612, 602] width 251 height 19
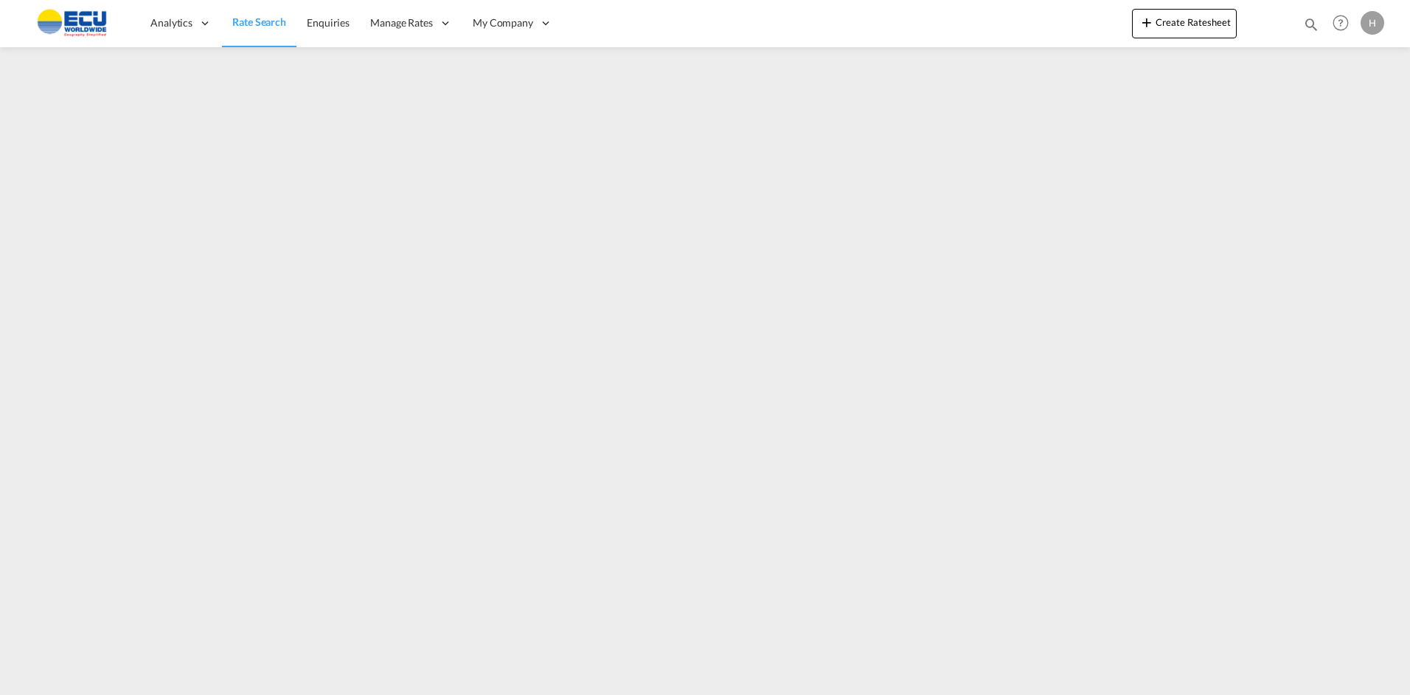
click at [89, 12] on img at bounding box center [72, 23] width 100 height 33
click at [87, 21] on img at bounding box center [72, 23] width 100 height 33
click at [173, 25] on span "Analytics" at bounding box center [171, 22] width 42 height 15
click at [271, 21] on span "Rate Search" at bounding box center [259, 21] width 54 height 13
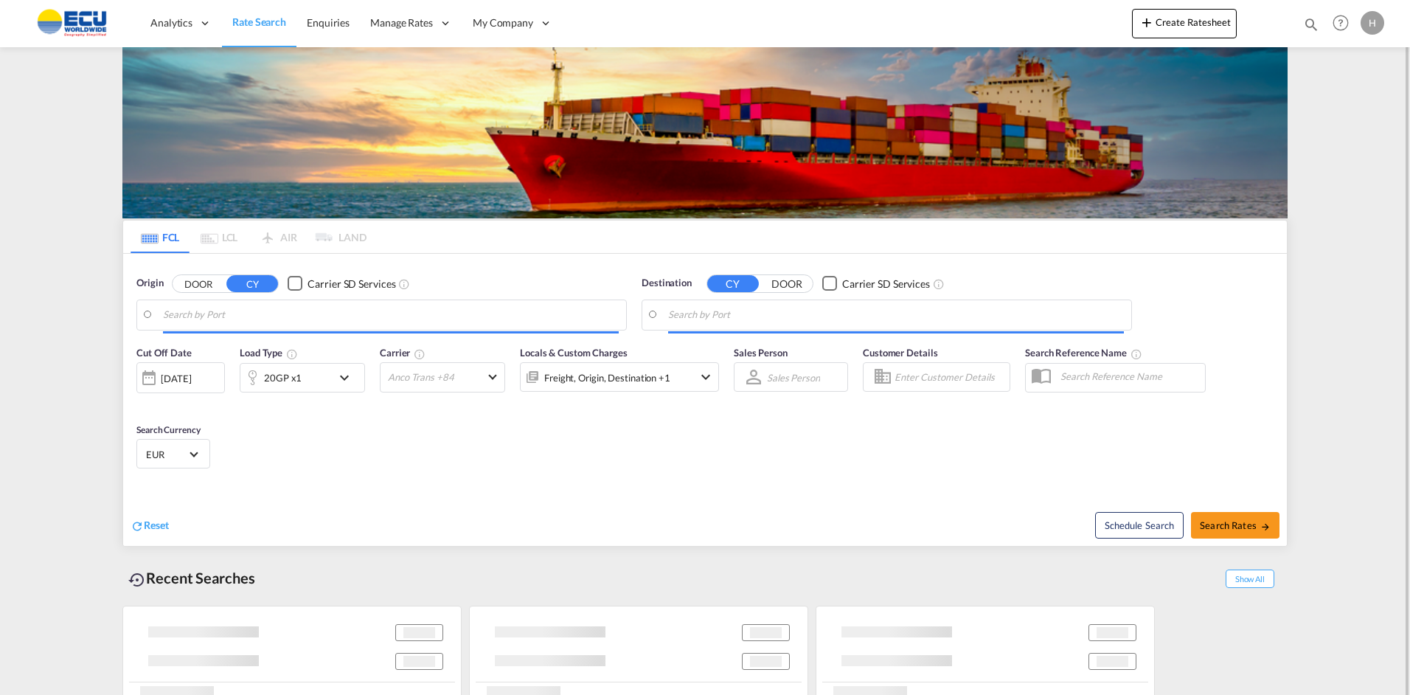
type input "Fos-[GEOGRAPHIC_DATA], [GEOGRAPHIC_DATA]"
type input "Puerto Barrios, GTPBR"
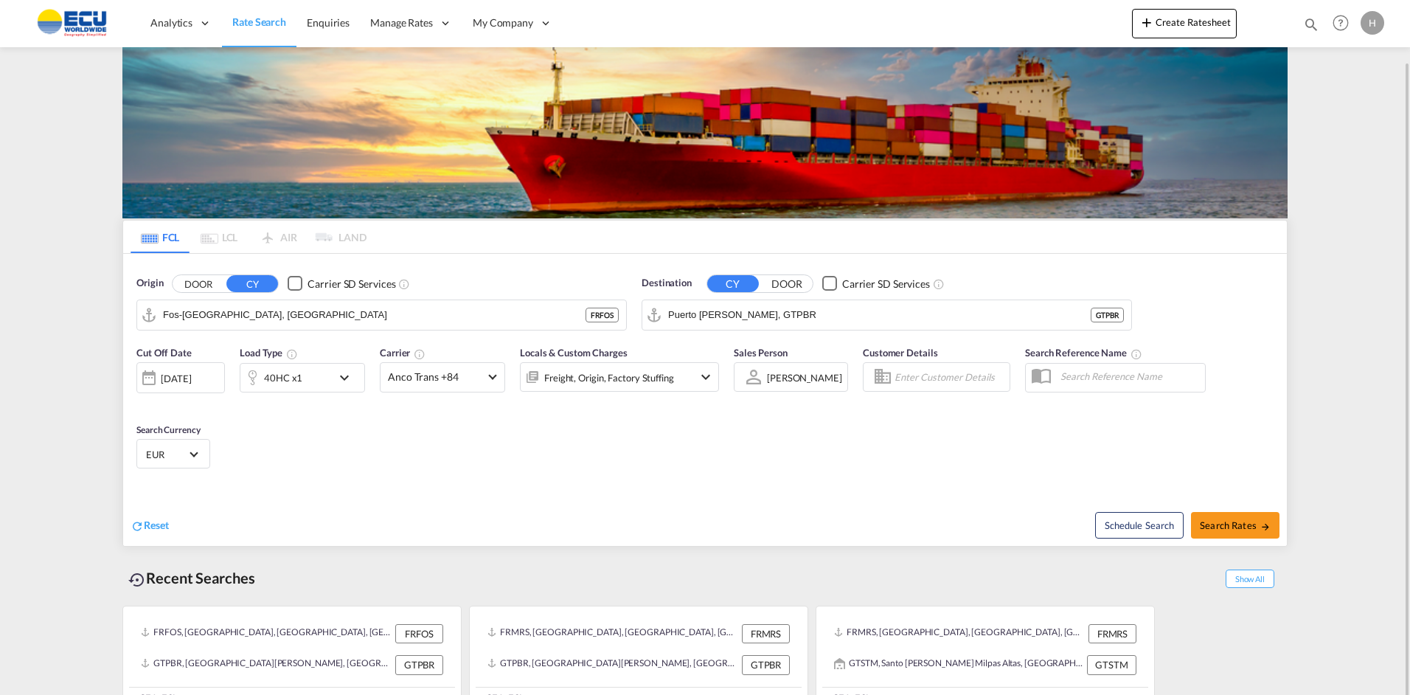
scroll to position [31, 0]
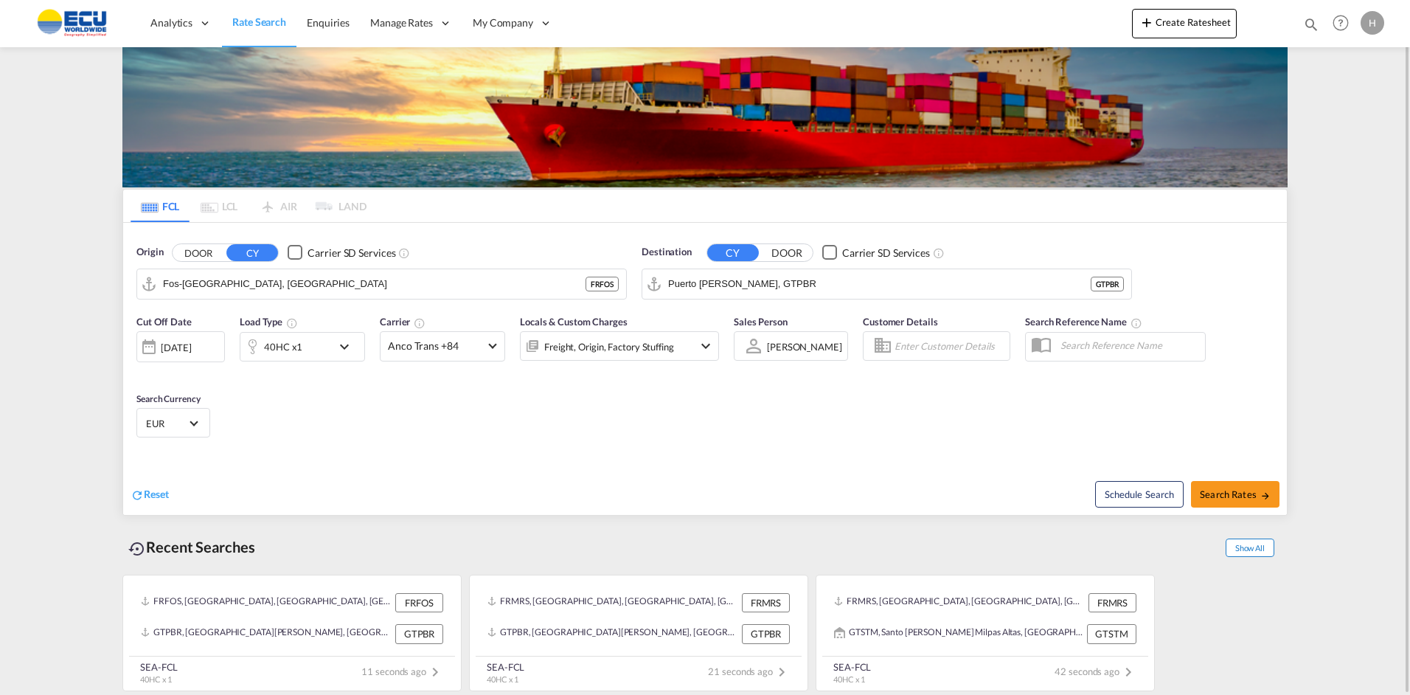
click at [1262, 550] on span "Show All" at bounding box center [1250, 547] width 49 height 18
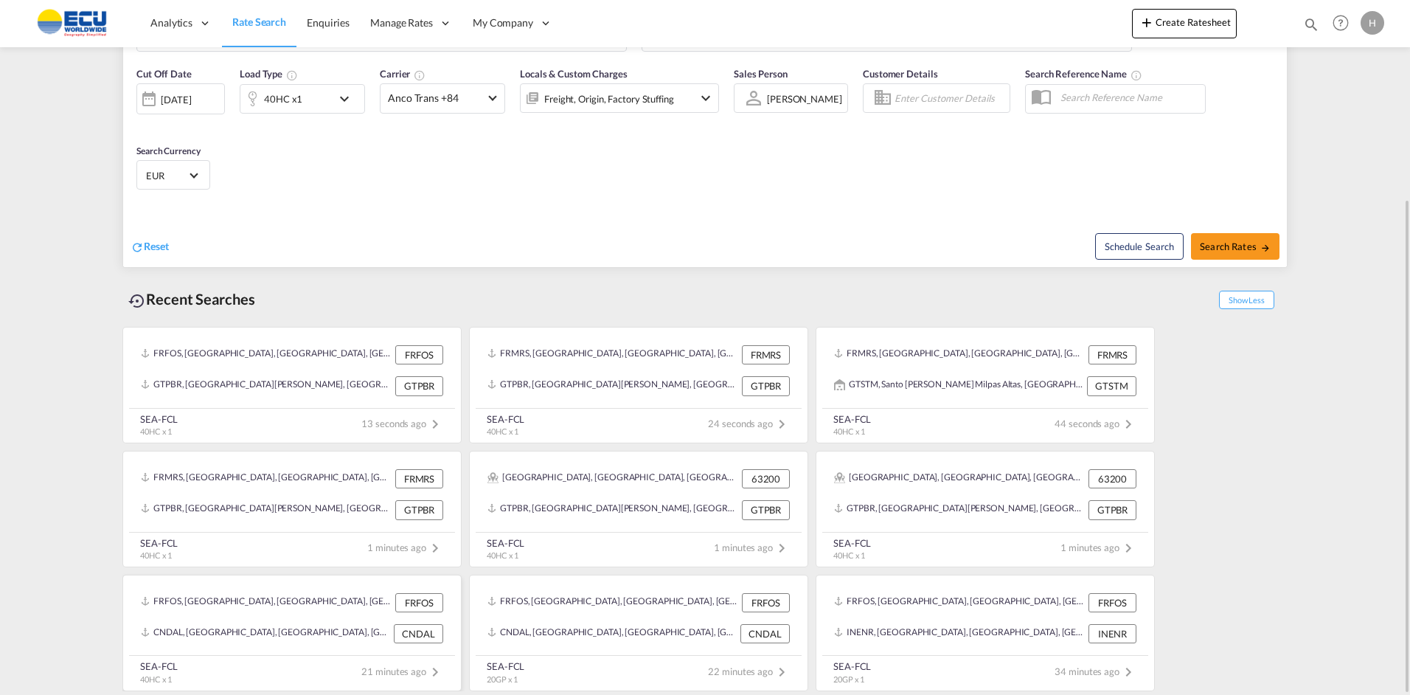
click at [258, 622] on div "CNDAL, Dalian, China, Greater China & Far East Asia, Asia Pacific CNDAL" at bounding box center [292, 633] width 314 height 31
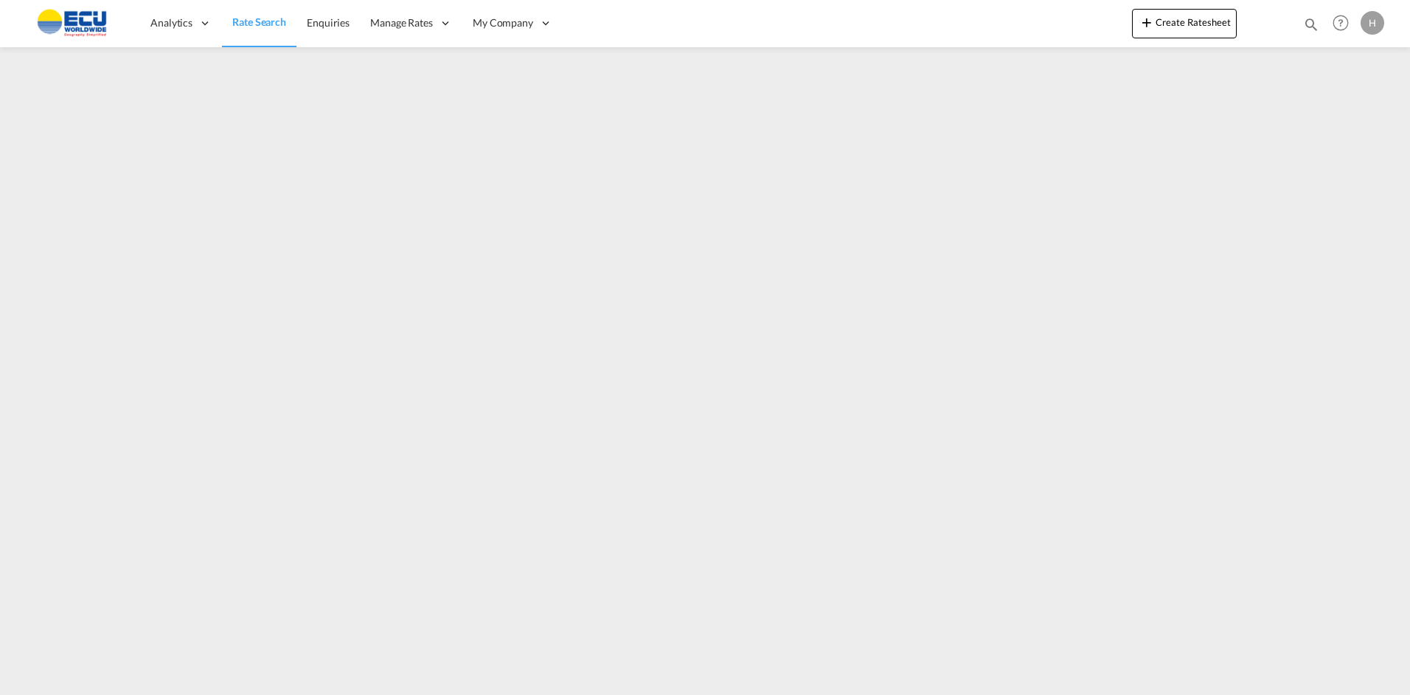
click at [75, 30] on img at bounding box center [72, 23] width 100 height 33
click at [73, 21] on img at bounding box center [72, 23] width 100 height 33
click at [254, 20] on span "Rate Search" at bounding box center [259, 21] width 54 height 13
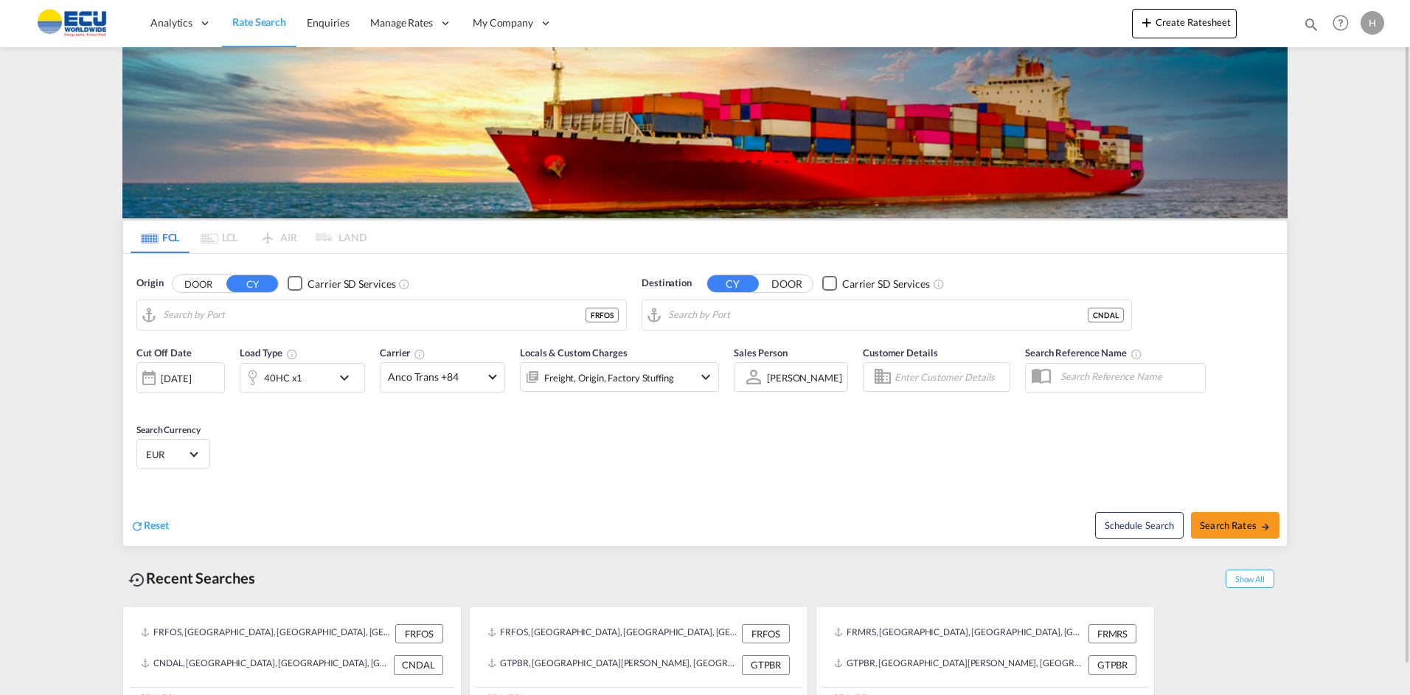
type input "Fos-[GEOGRAPHIC_DATA], [GEOGRAPHIC_DATA]"
click at [740, 324] on input "Dalian, CNDAL" at bounding box center [896, 315] width 456 height 22
type input "a"
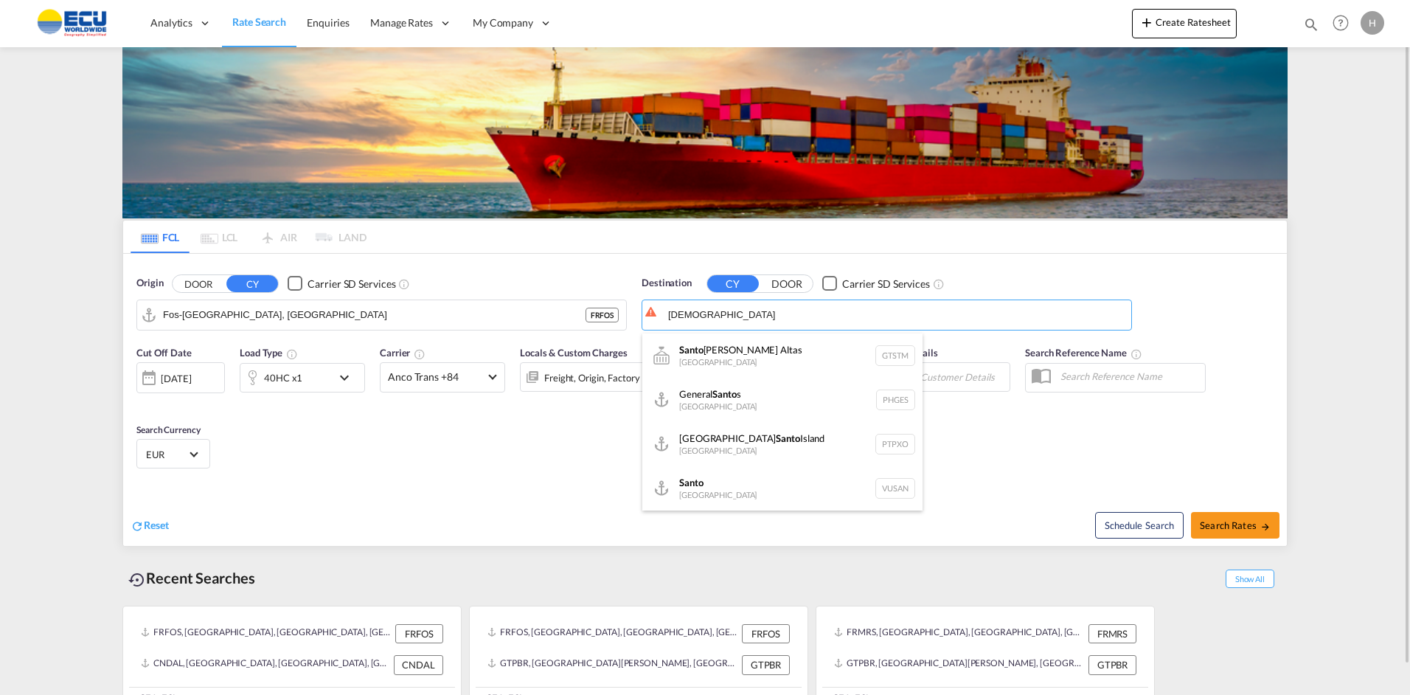
click at [712, 319] on body "Analytics Reports Dashboard Rate Search Enquiries Manage Rates Contract Rates" at bounding box center [705, 347] width 1410 height 695
click at [712, 319] on input "santo" at bounding box center [896, 315] width 456 height 22
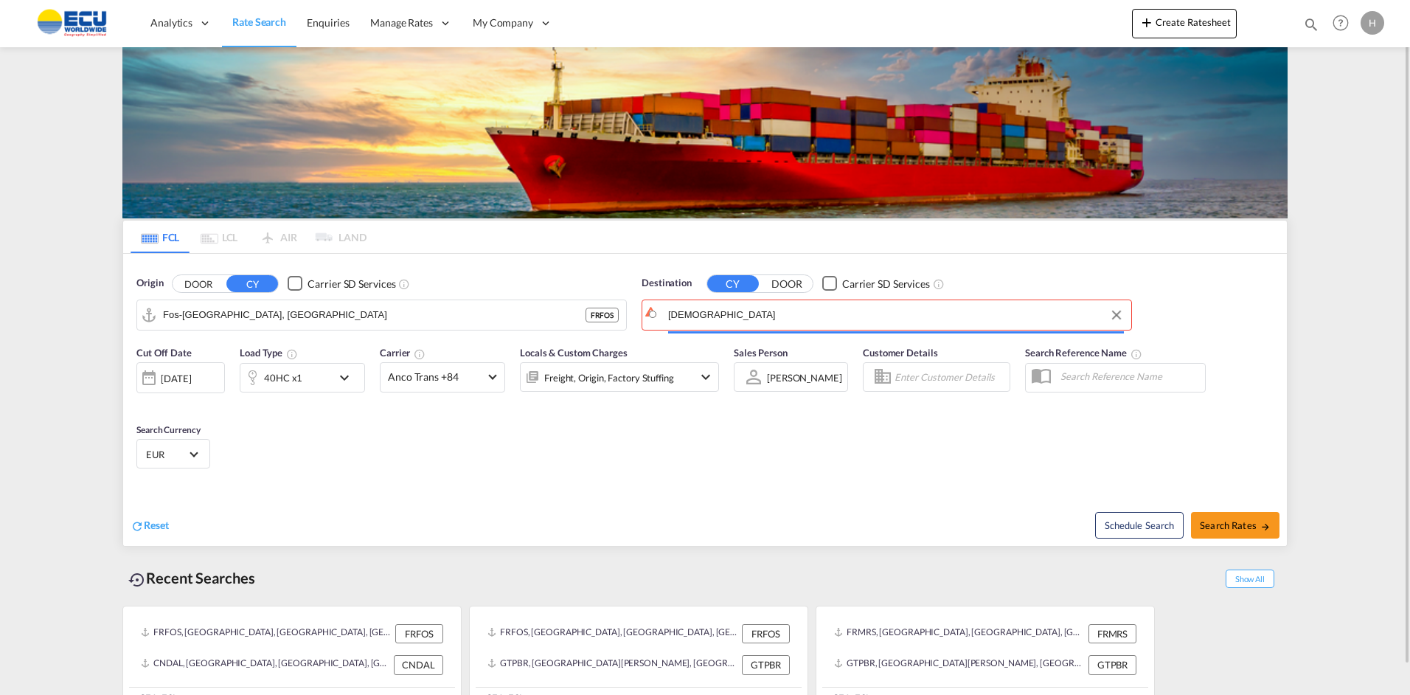
paste input "Santo Tomas"
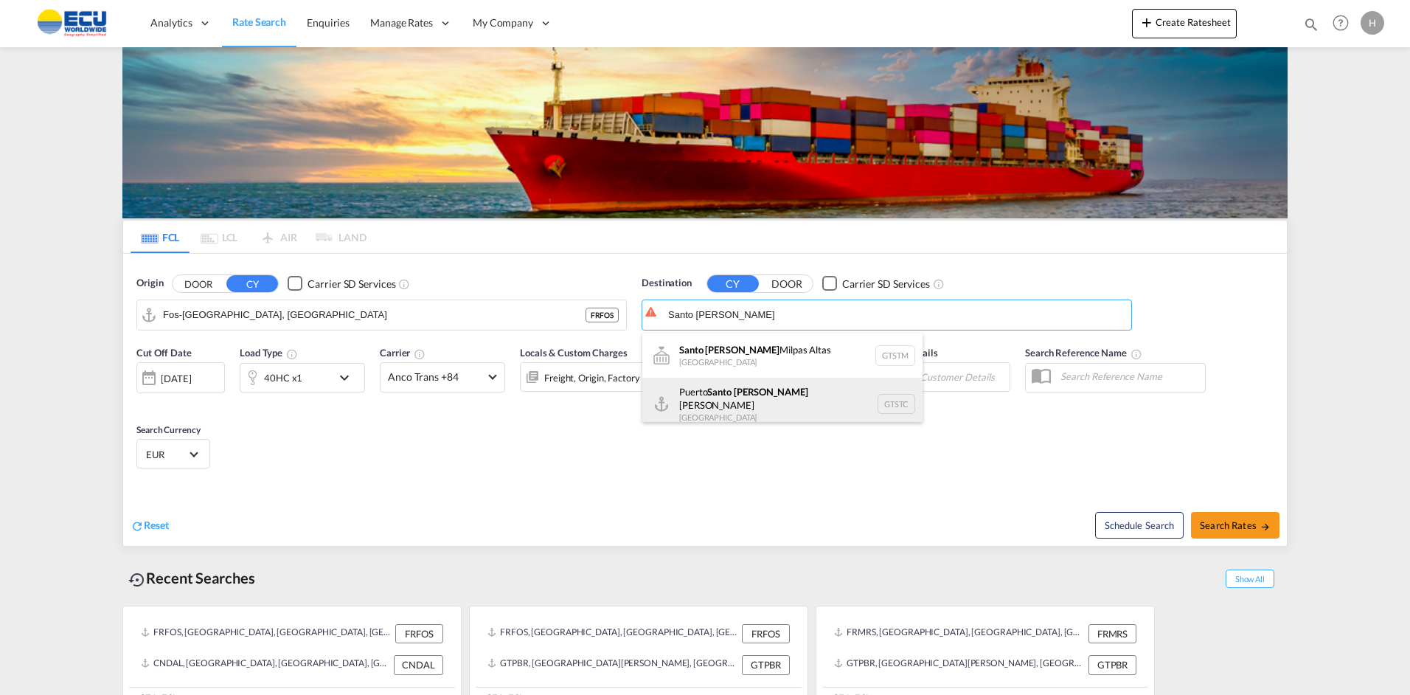
click at [764, 394] on div "Puerto Santo Tomas de Castilla Guatemala GTSTC" at bounding box center [782, 404] width 280 height 53
type input "Puerto Santo Tomas de Castilla, GTSTC"
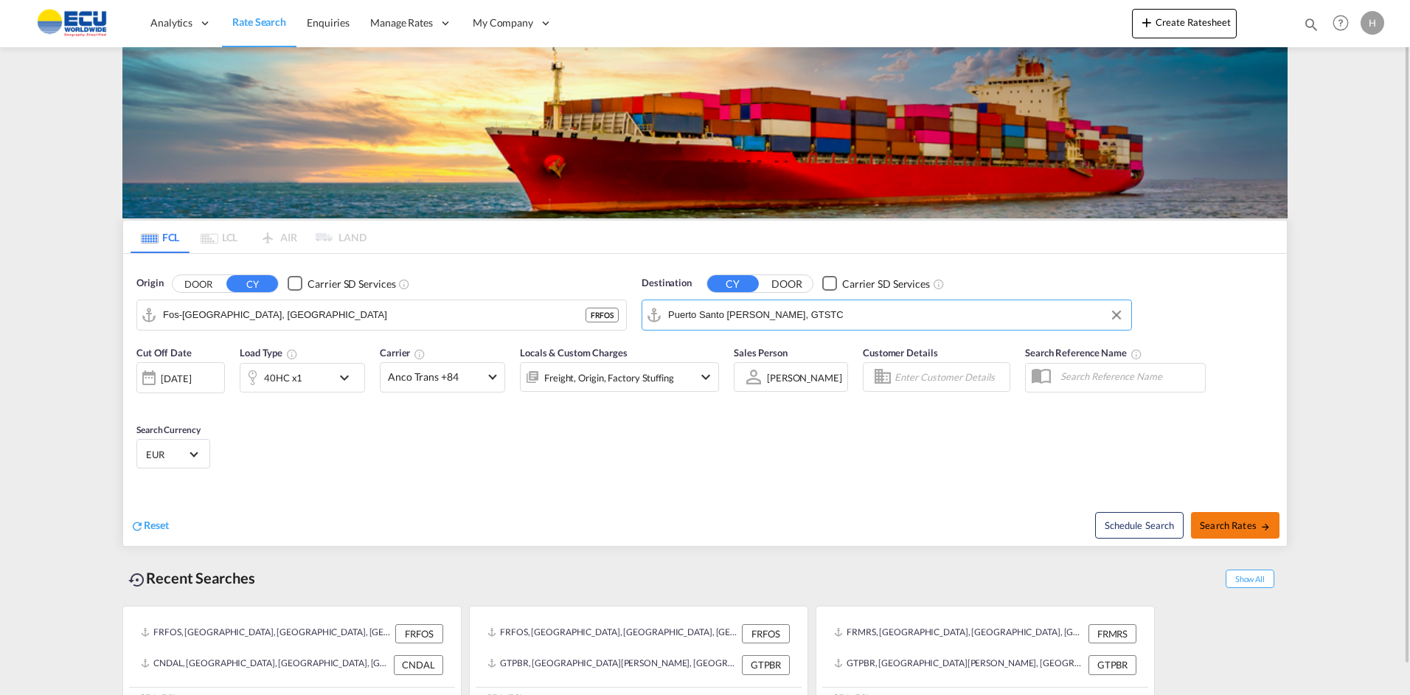
click at [1249, 523] on span "Search Rates" at bounding box center [1235, 525] width 71 height 12
type input "FRFOS to GTSTC / 1 Sep 2025"
